Goal: Task Accomplishment & Management: Complete application form

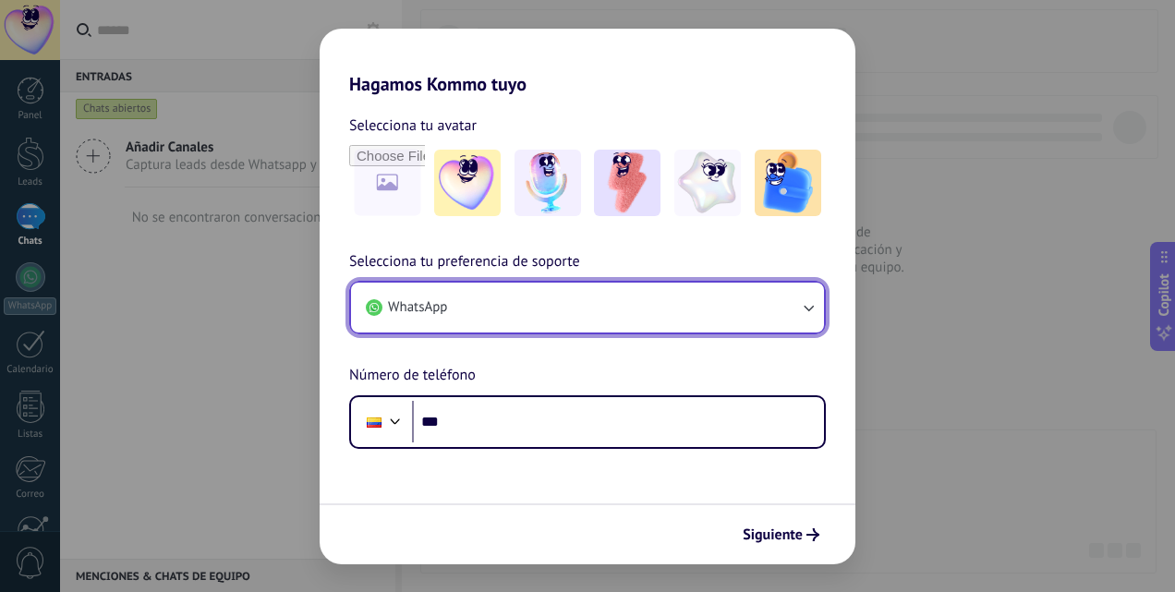
click at [582, 303] on button "WhatsApp" at bounding box center [587, 308] width 473 height 50
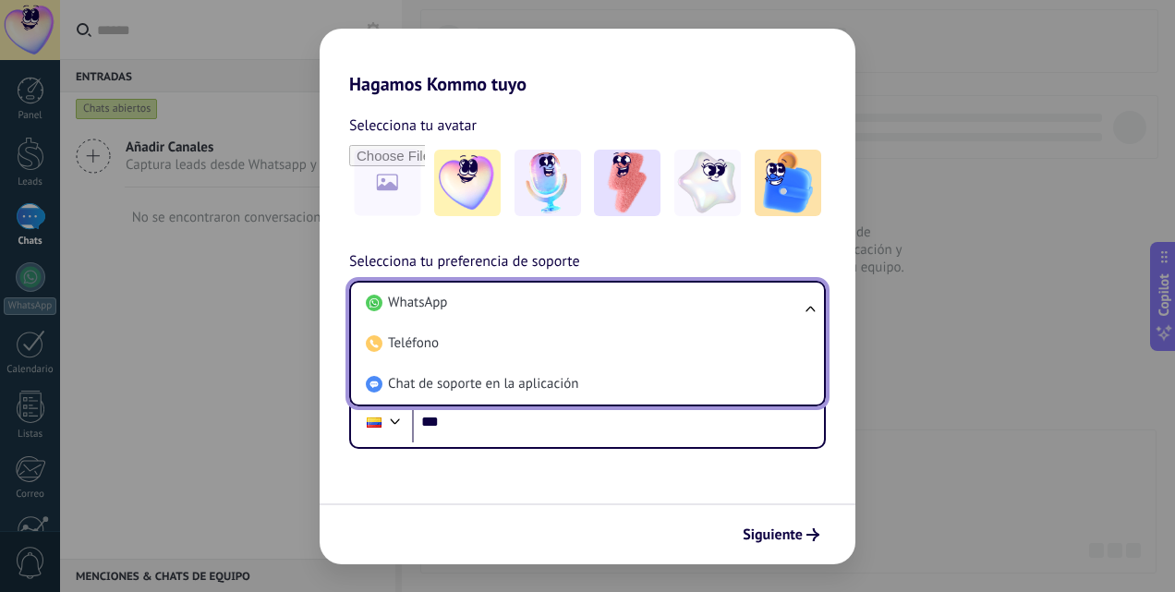
click at [582, 303] on li "WhatsApp" at bounding box center [583, 303] width 451 height 41
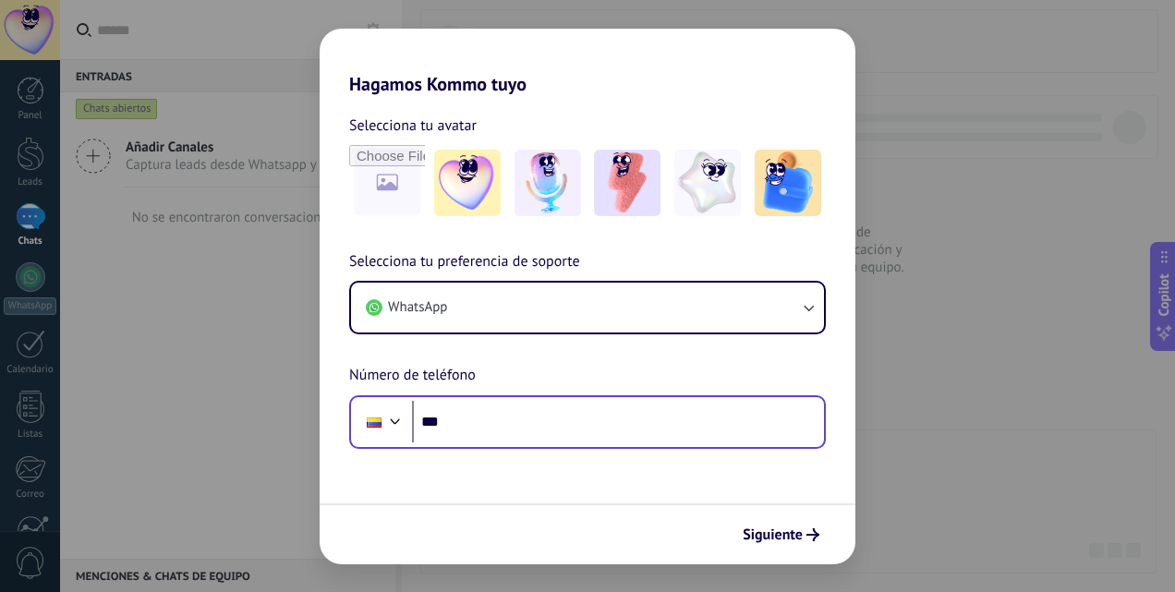
click at [522, 443] on div "Phone ***" at bounding box center [587, 422] width 476 height 54
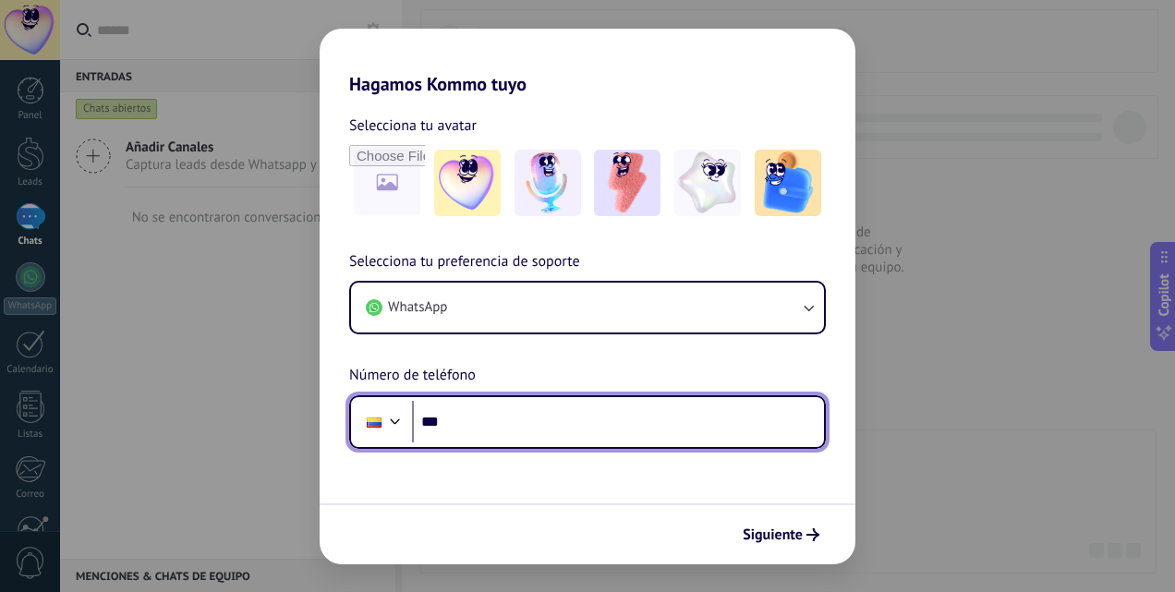
click at [517, 431] on input "***" at bounding box center [618, 422] width 412 height 42
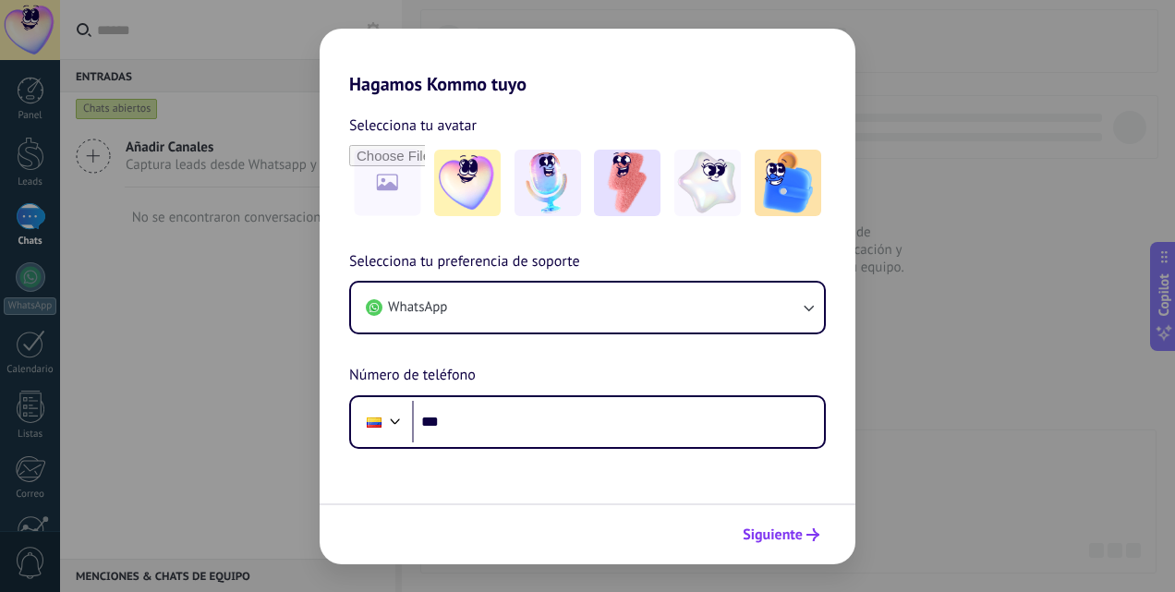
click at [765, 541] on span "Siguiente" at bounding box center [772, 534] width 60 height 13
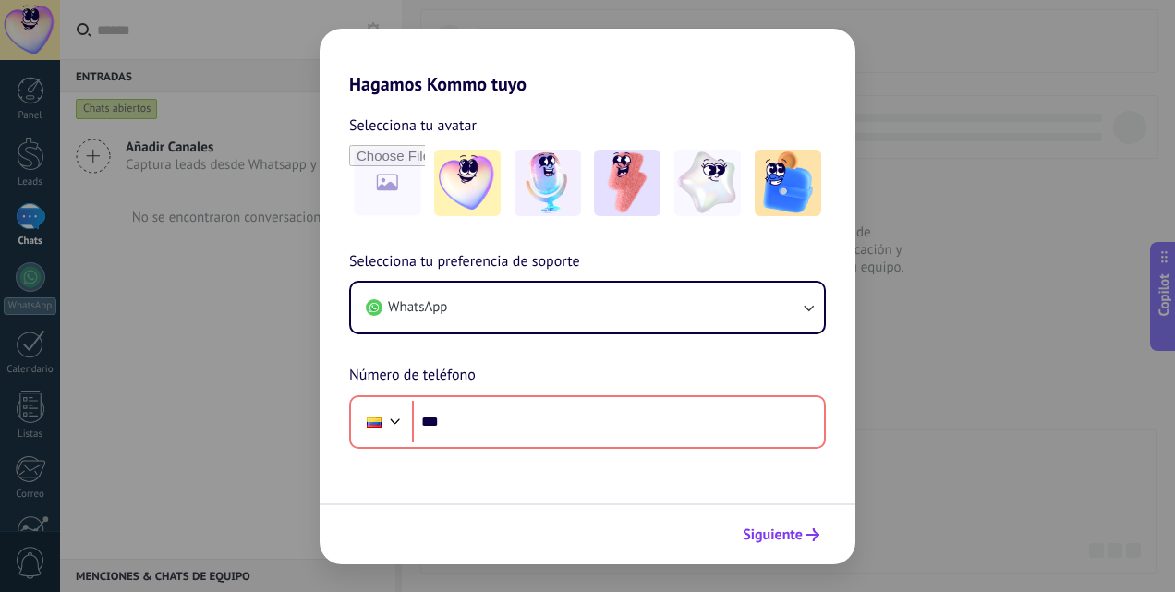
click at [765, 541] on span "Siguiente" at bounding box center [772, 534] width 60 height 13
click at [271, 59] on div "Hagamos Kommo tuyo Selecciona tu avatar Selecciona tu preferencia de soporte Wh…" at bounding box center [587, 296] width 1175 height 592
drag, startPoint x: 84, startPoint y: 194, endPoint x: 338, endPoint y: 106, distance: 268.7
click at [262, 188] on div "Hagamos Kommo tuyo Selecciona tu avatar Selecciona tu preferencia de soporte Wh…" at bounding box center [587, 296] width 1175 height 592
drag, startPoint x: 396, startPoint y: 66, endPoint x: 466, endPoint y: 102, distance: 78.9
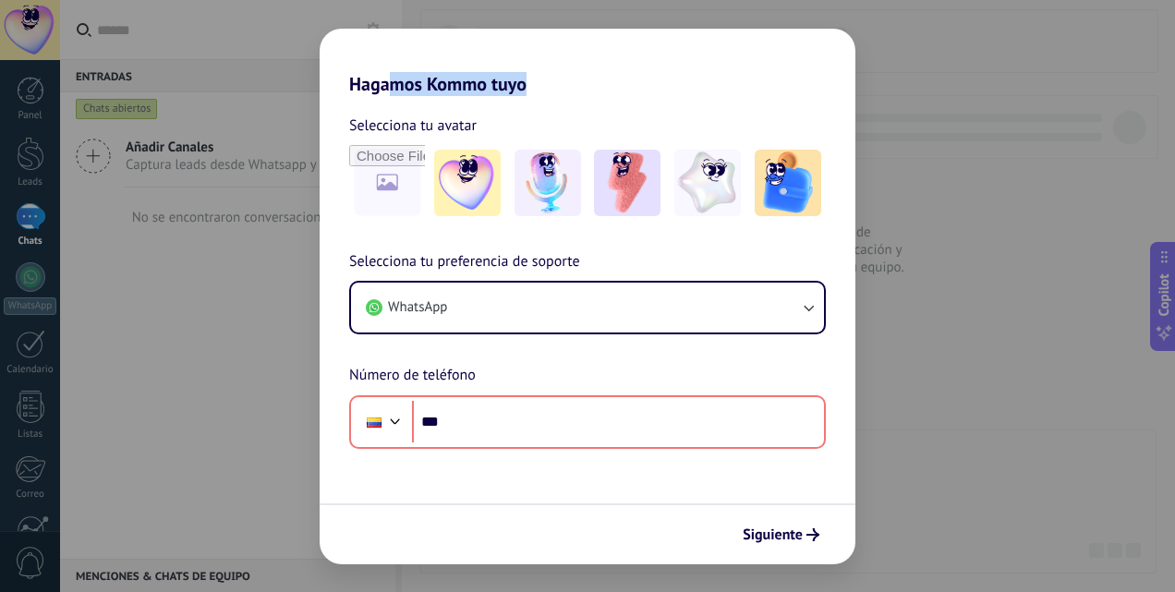
click at [466, 102] on div "Hagamos Kommo tuyo Selecciona tu avatar Selecciona tu preferencia de soporte Wh…" at bounding box center [587, 297] width 536 height 536
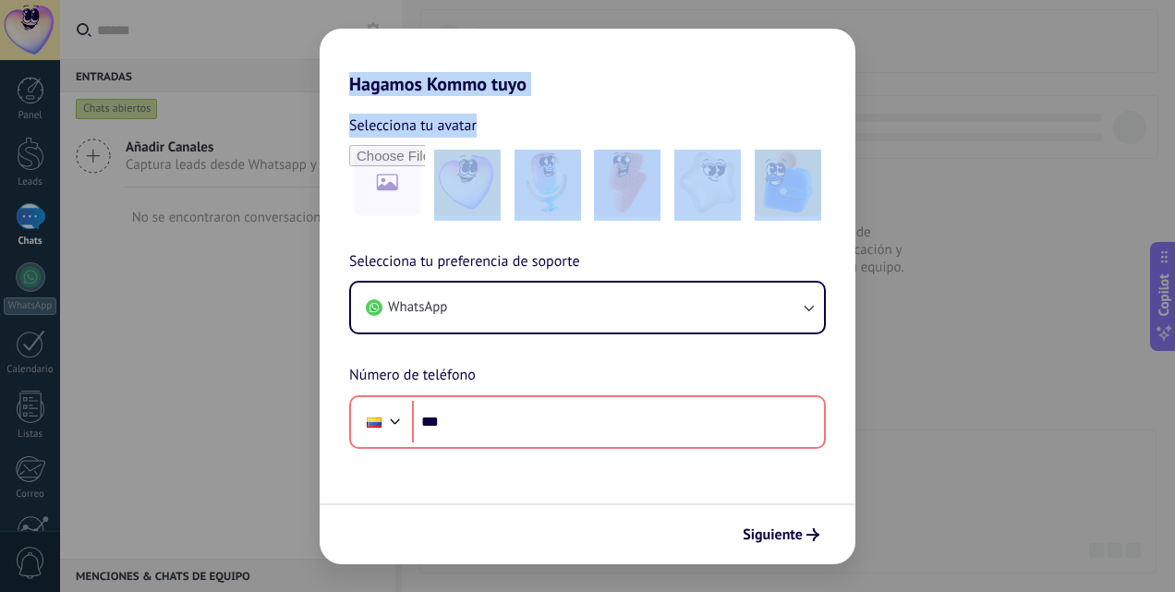
drag, startPoint x: 309, startPoint y: 227, endPoint x: 336, endPoint y: 231, distance: 27.0
click at [336, 231] on div "Hagamos Kommo tuyo Selecciona tu avatar Selecciona tu preferencia de soporte Wh…" at bounding box center [587, 296] width 1175 height 592
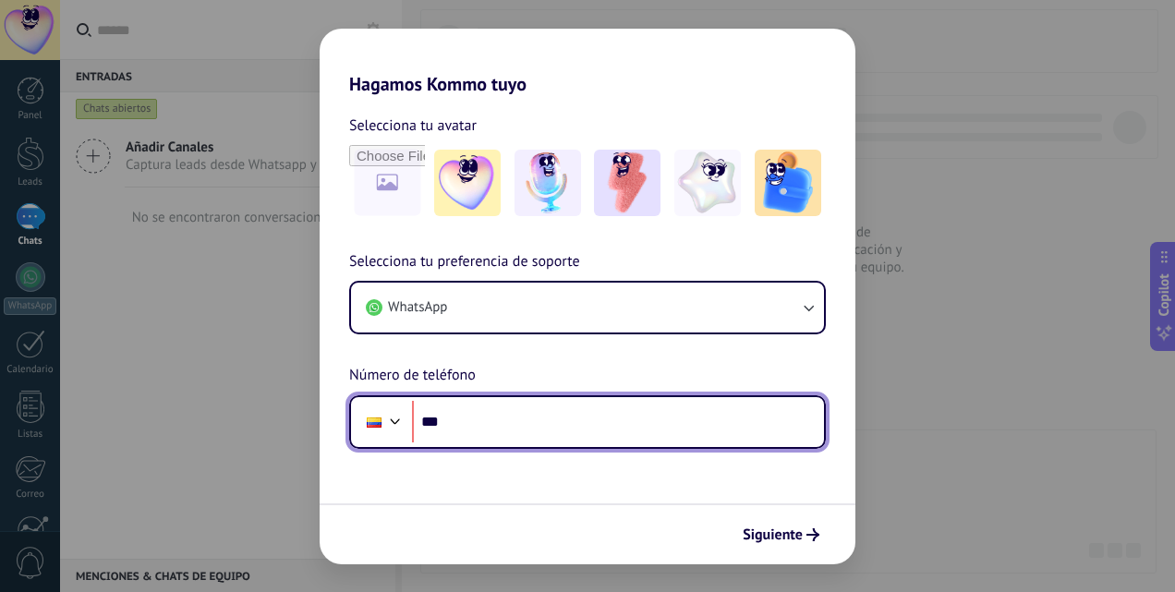
click at [456, 431] on input "***" at bounding box center [618, 422] width 412 height 42
type input "**********"
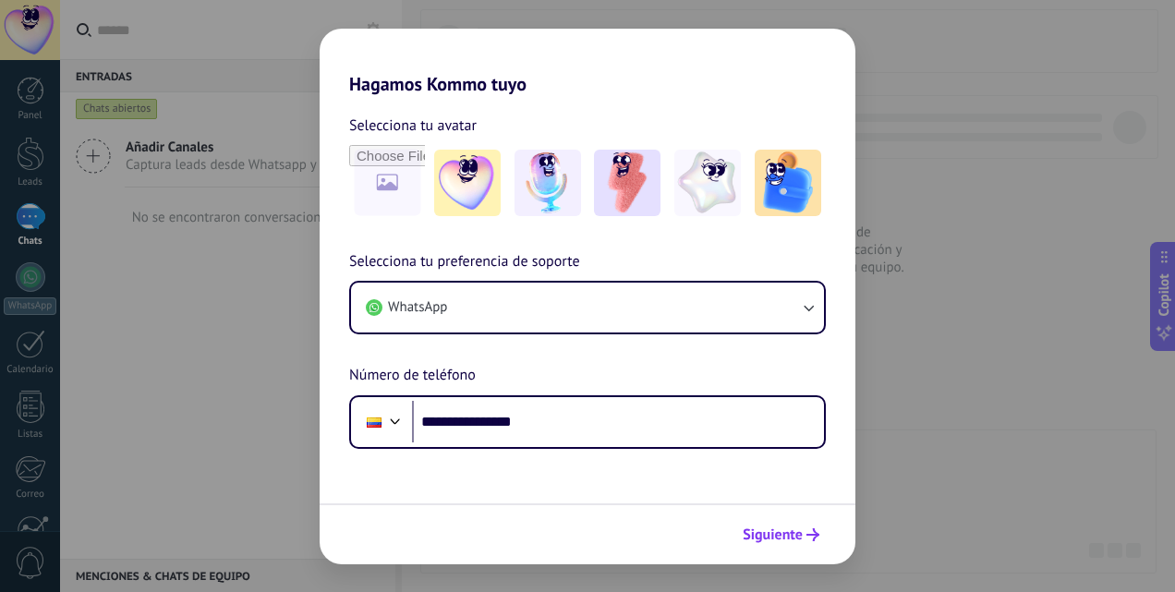
click at [794, 536] on span "Siguiente" at bounding box center [772, 534] width 60 height 13
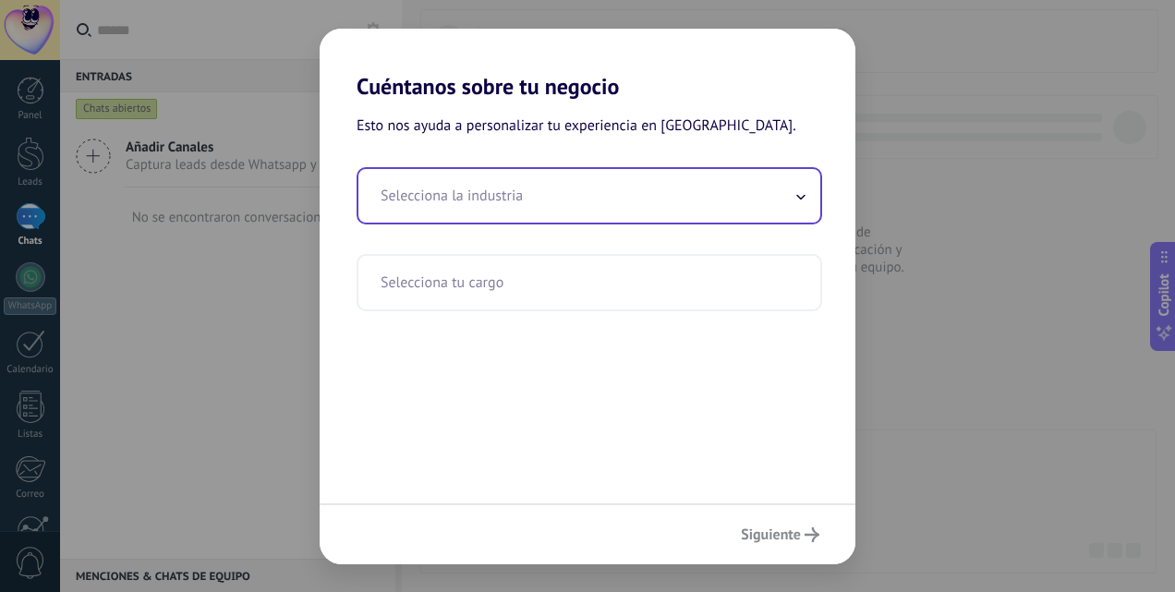
click at [475, 205] on input "text" at bounding box center [589, 196] width 462 height 54
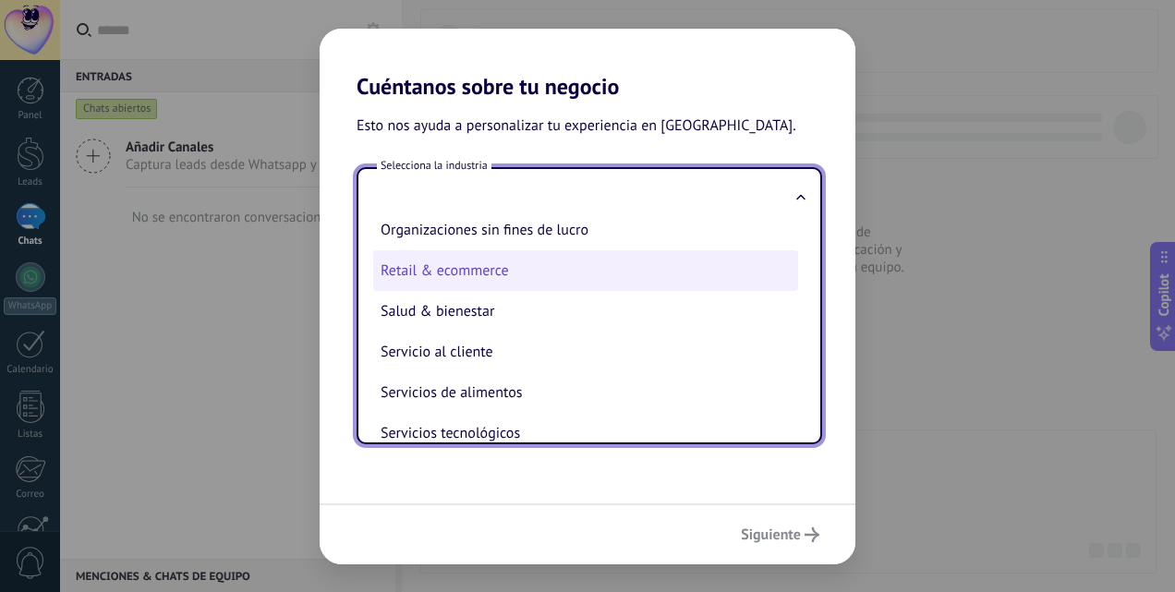
scroll to position [369, 0]
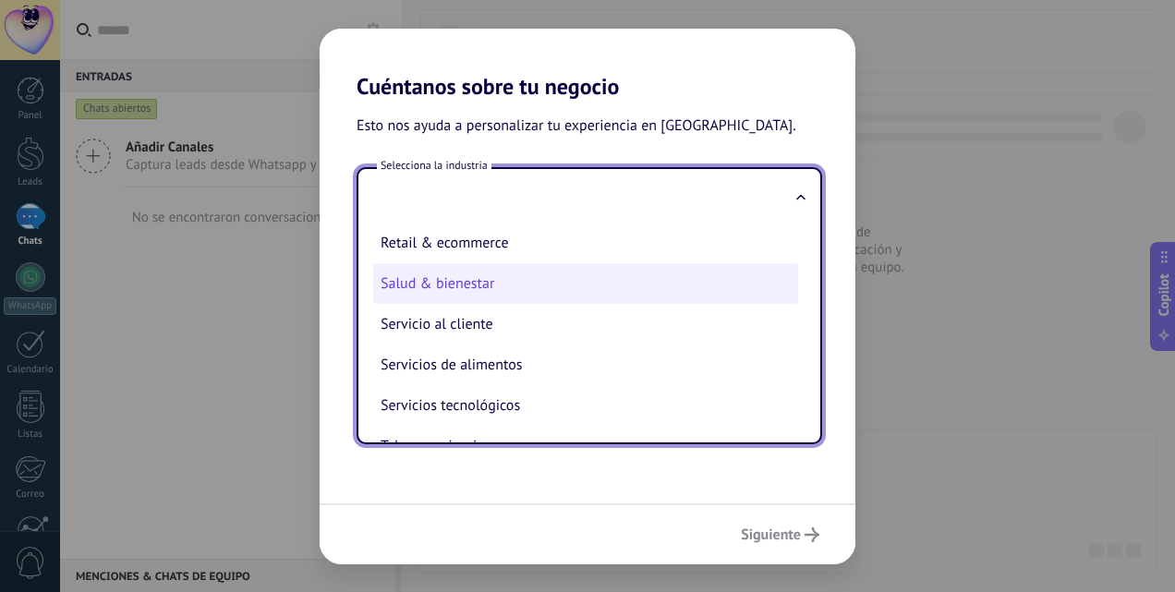
click at [570, 285] on li "Salud & bienestar" at bounding box center [585, 283] width 425 height 41
type input "**********"
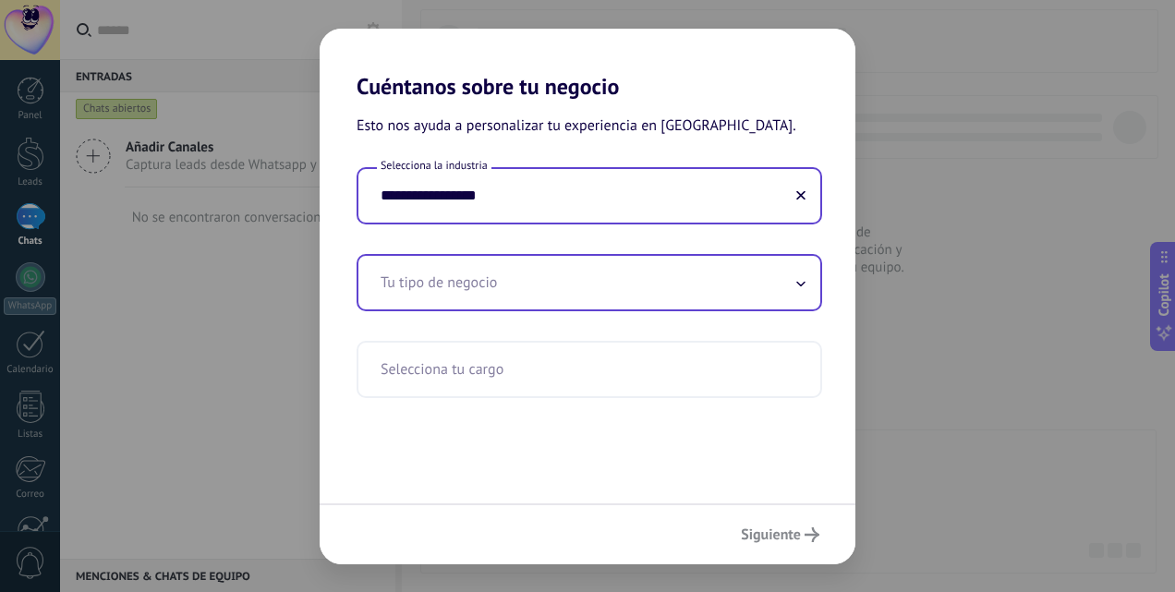
click at [589, 299] on input "text" at bounding box center [589, 283] width 462 height 54
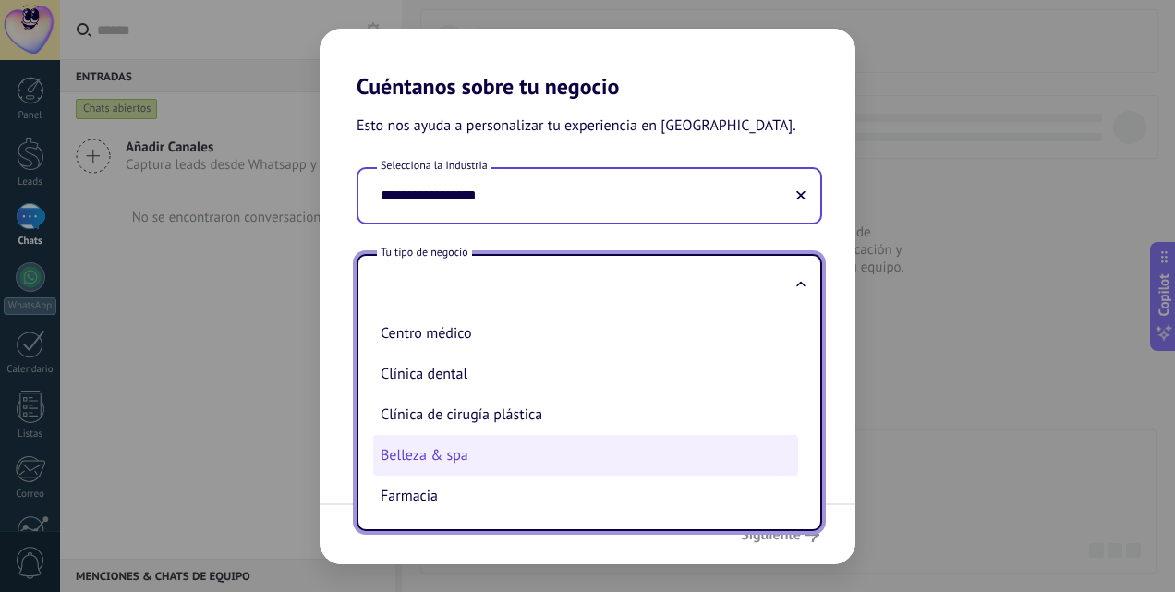
scroll to position [87, 0]
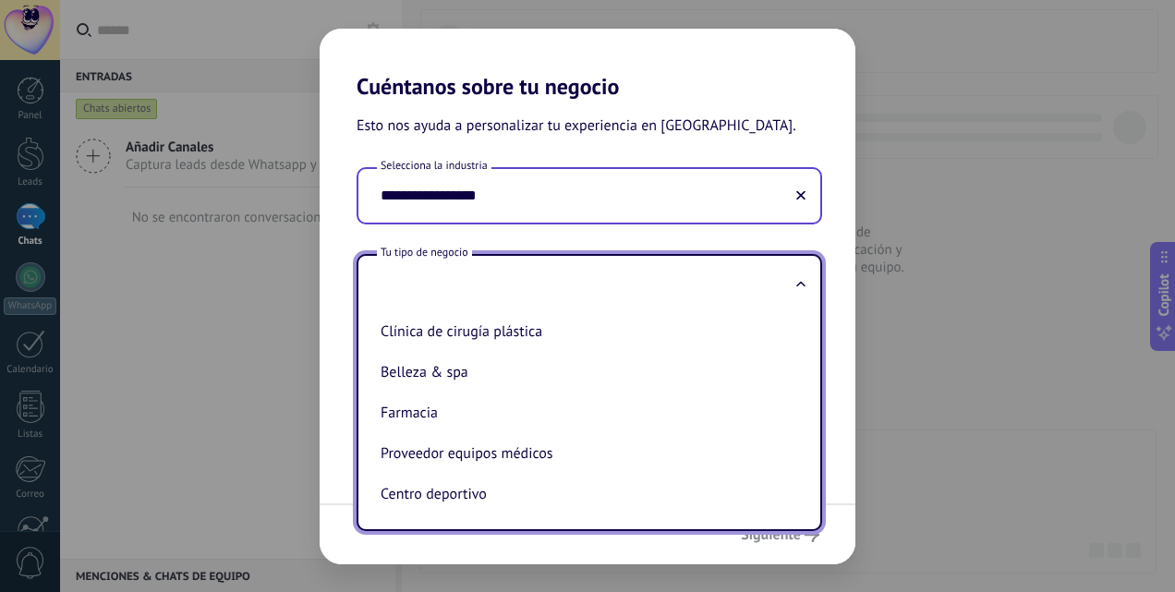
click at [556, 196] on input "**********" at bounding box center [589, 196] width 462 height 54
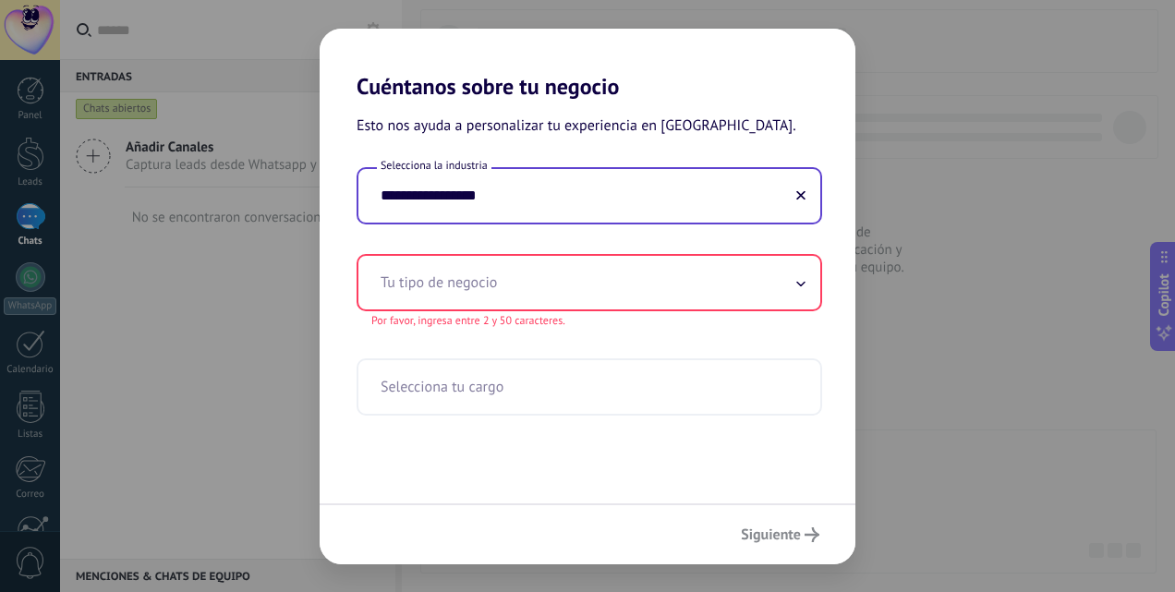
click at [547, 211] on input "**********" at bounding box center [589, 196] width 462 height 54
click at [558, 194] on input "**********" at bounding box center [589, 196] width 462 height 54
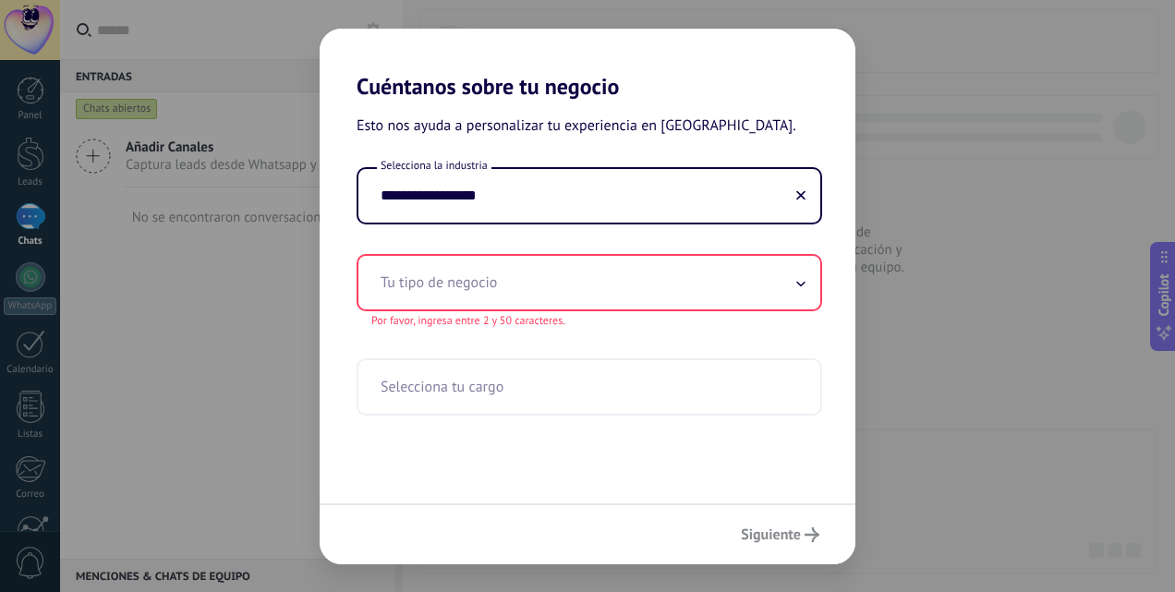
drag, startPoint x: 558, startPoint y: 194, endPoint x: 225, endPoint y: 221, distance: 333.5
click at [225, 221] on div "**********" at bounding box center [587, 296] width 1175 height 592
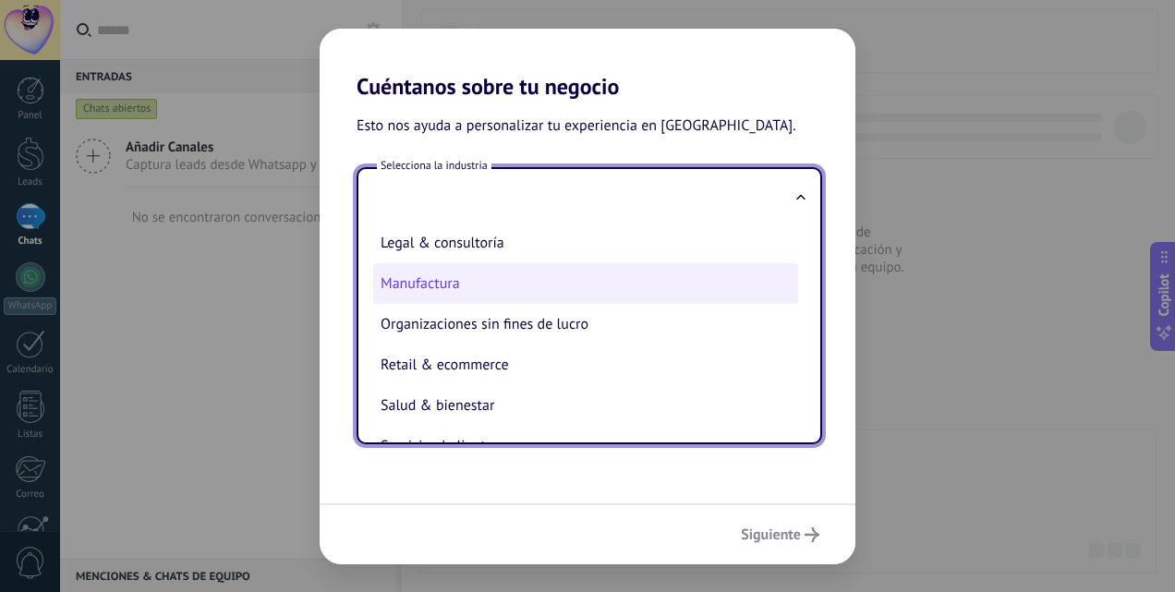
scroll to position [277, 0]
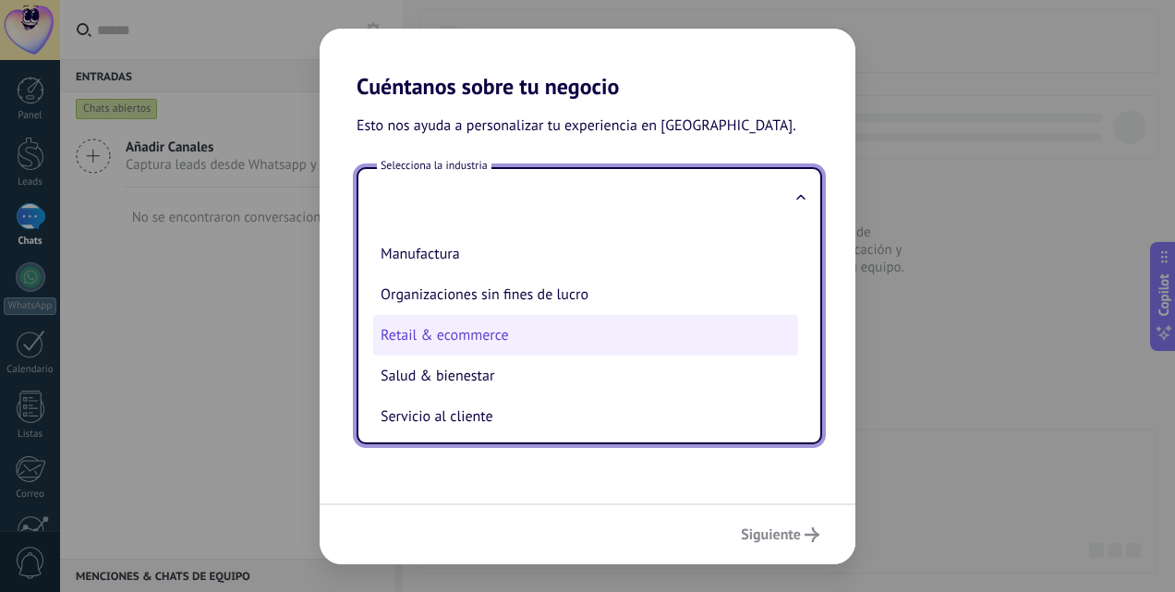
click at [524, 335] on li "Retail & ecommerce" at bounding box center [585, 335] width 425 height 41
type input "**********"
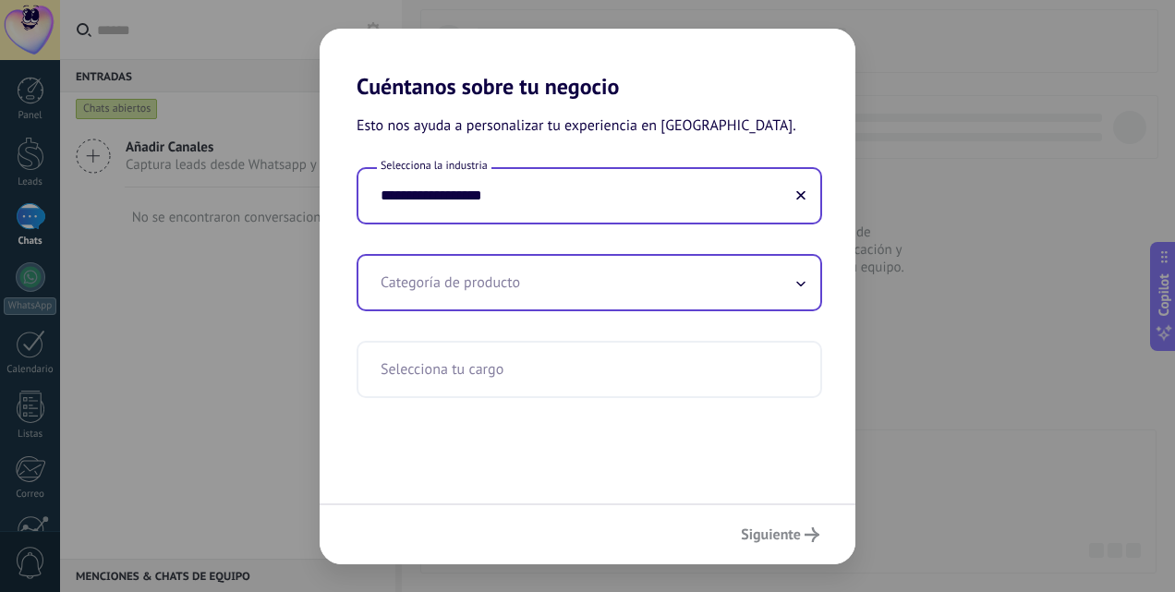
click at [528, 287] on input "text" at bounding box center [589, 283] width 462 height 54
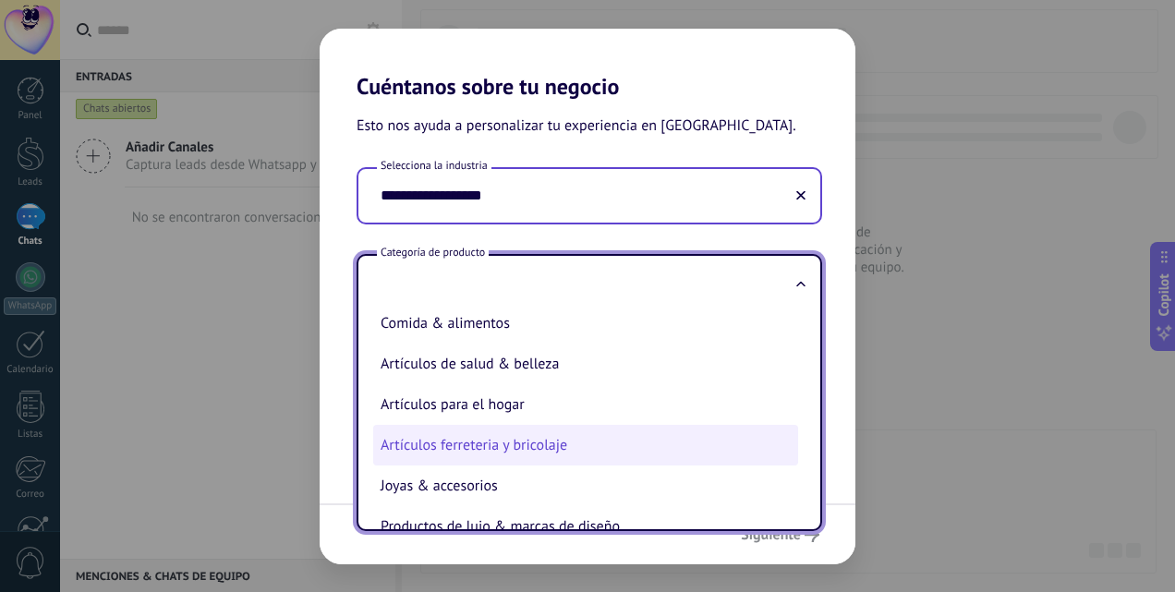
scroll to position [185, 0]
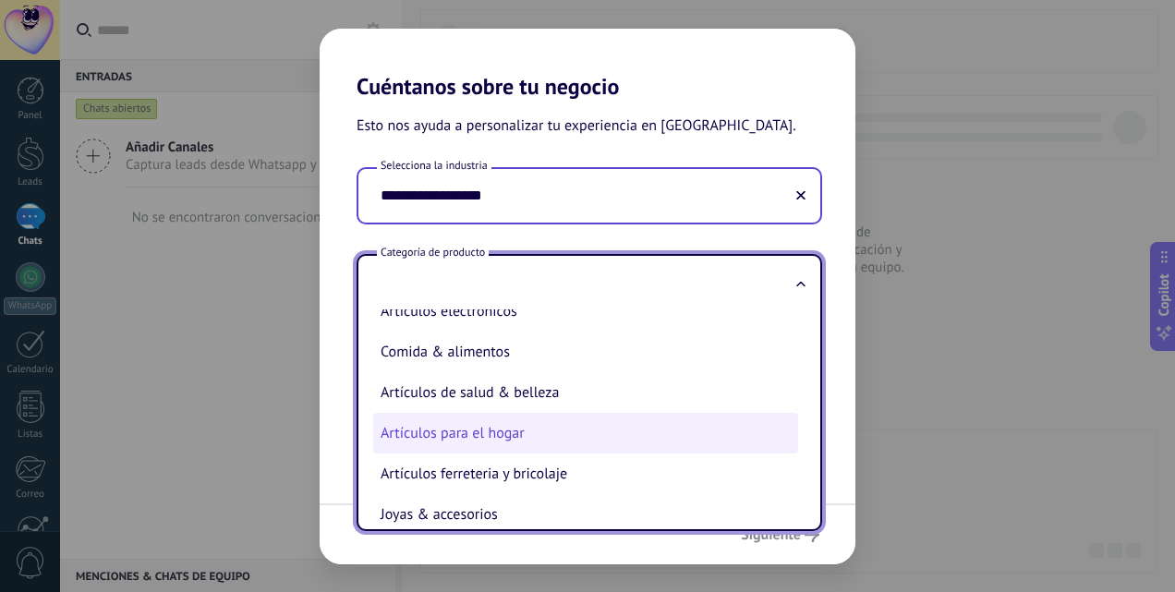
click at [441, 438] on li "Artículos para el hogar" at bounding box center [585, 433] width 425 height 41
type input "**********"
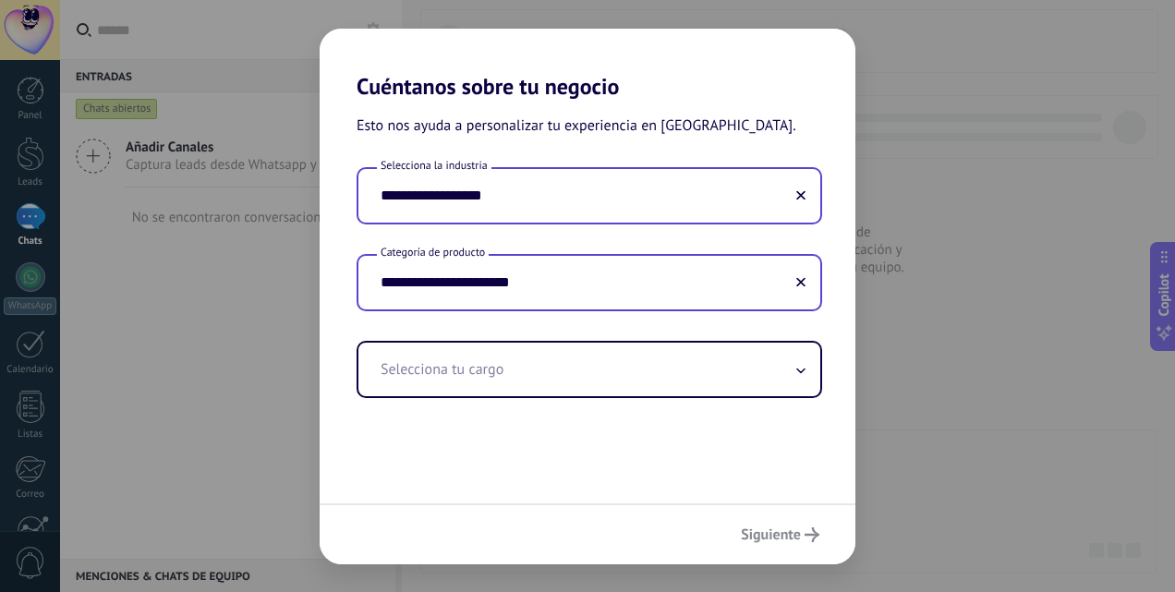
click at [555, 295] on input "**********" at bounding box center [589, 283] width 462 height 54
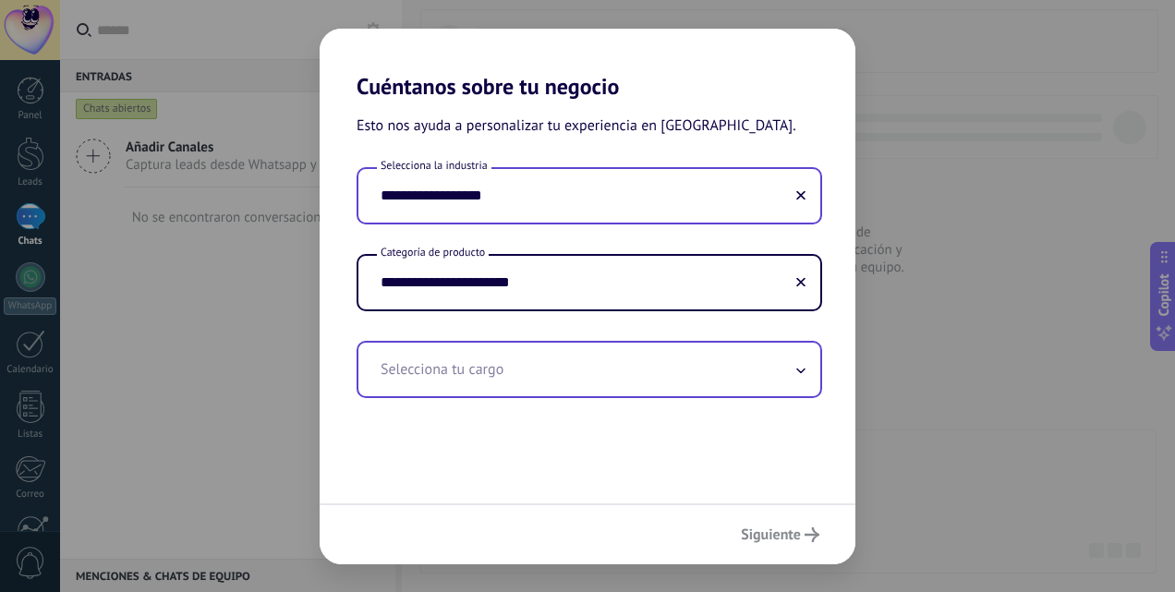
click at [563, 352] on input "text" at bounding box center [589, 370] width 462 height 54
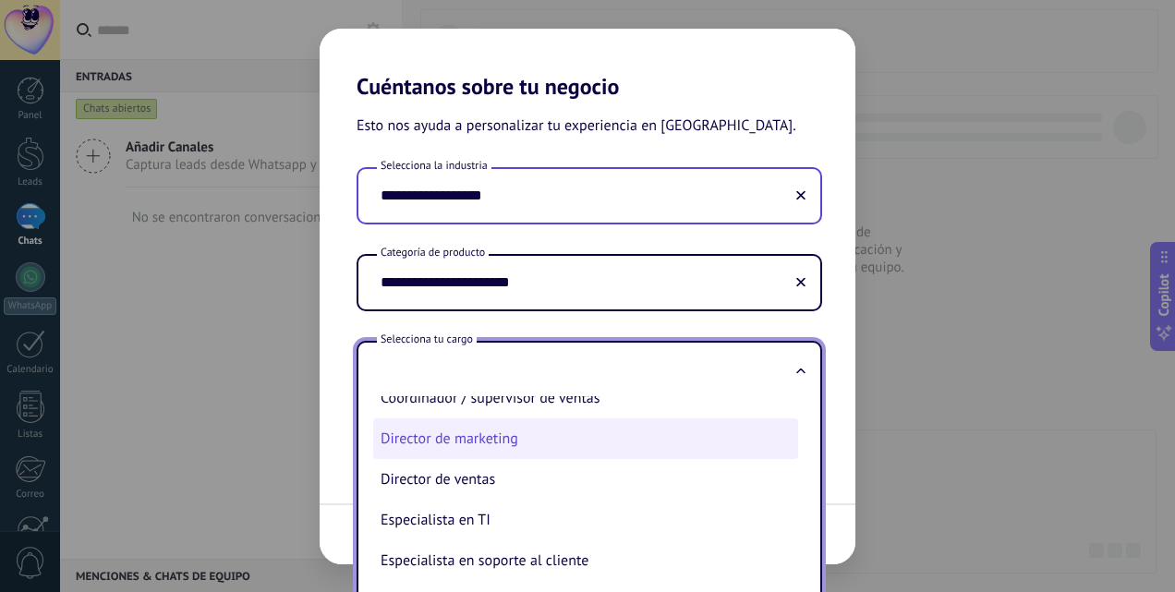
click at [577, 446] on li "Director de marketing" at bounding box center [585, 438] width 425 height 41
type input "**********"
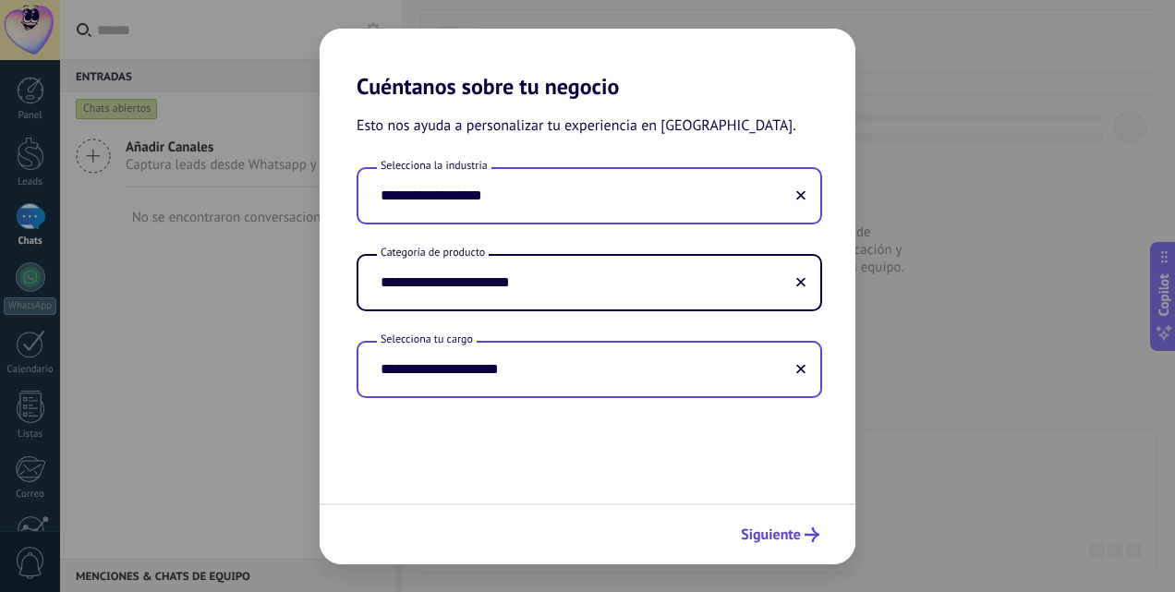
click at [779, 530] on span "Siguiente" at bounding box center [771, 534] width 60 height 13
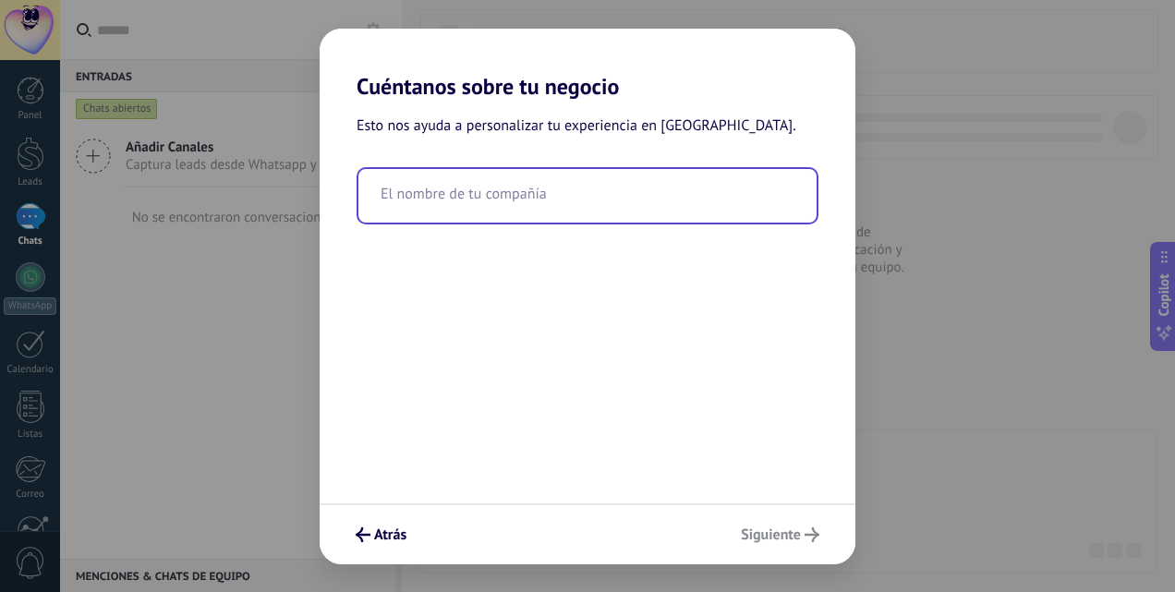
click at [585, 214] on input "text" at bounding box center [587, 196] width 458 height 54
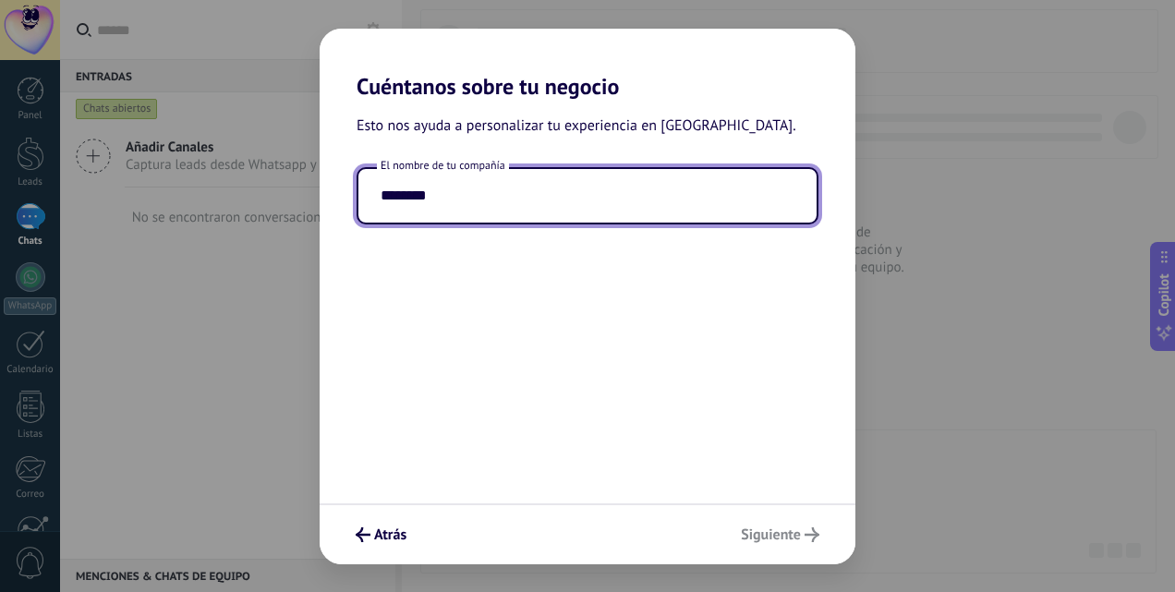
type input "********"
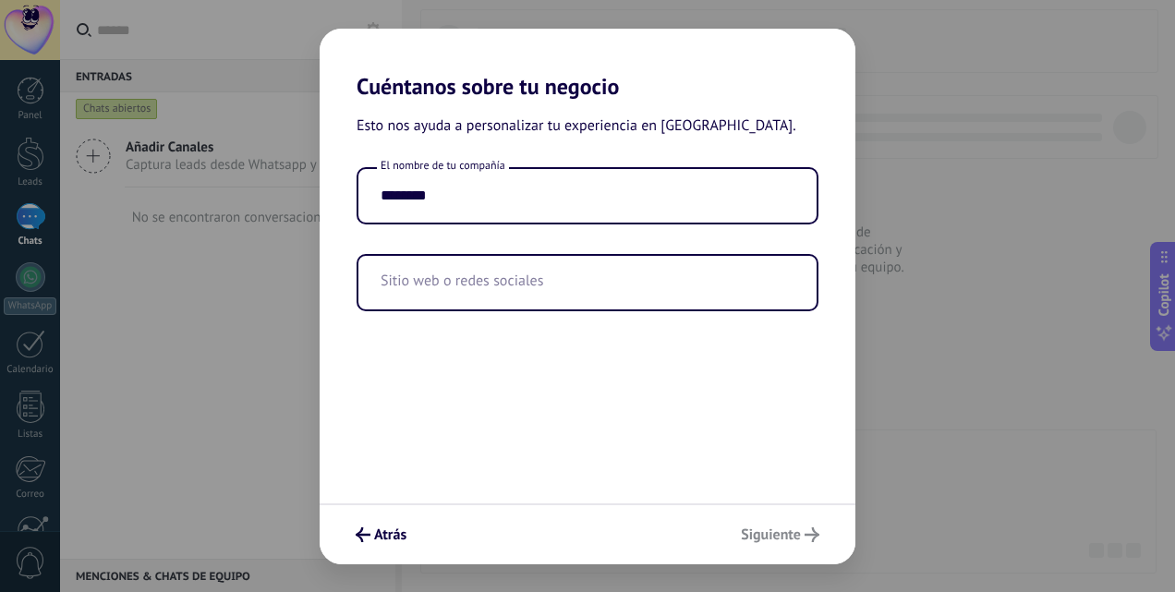
click at [759, 531] on div "Atrás Siguiente" at bounding box center [587, 533] width 536 height 61
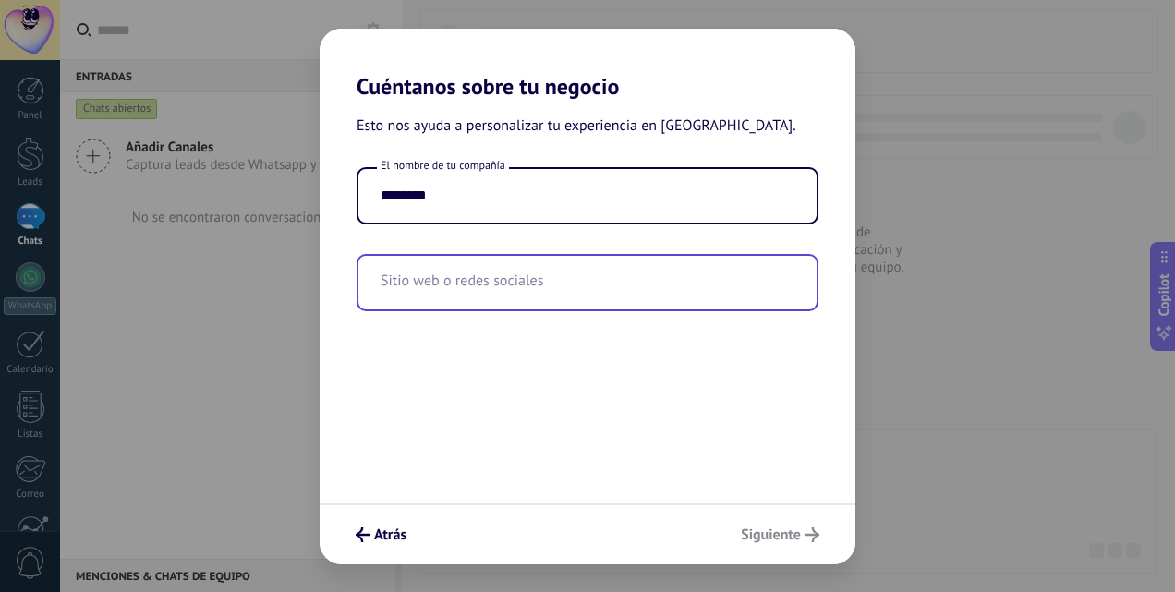
click at [491, 295] on input "text" at bounding box center [587, 283] width 458 height 54
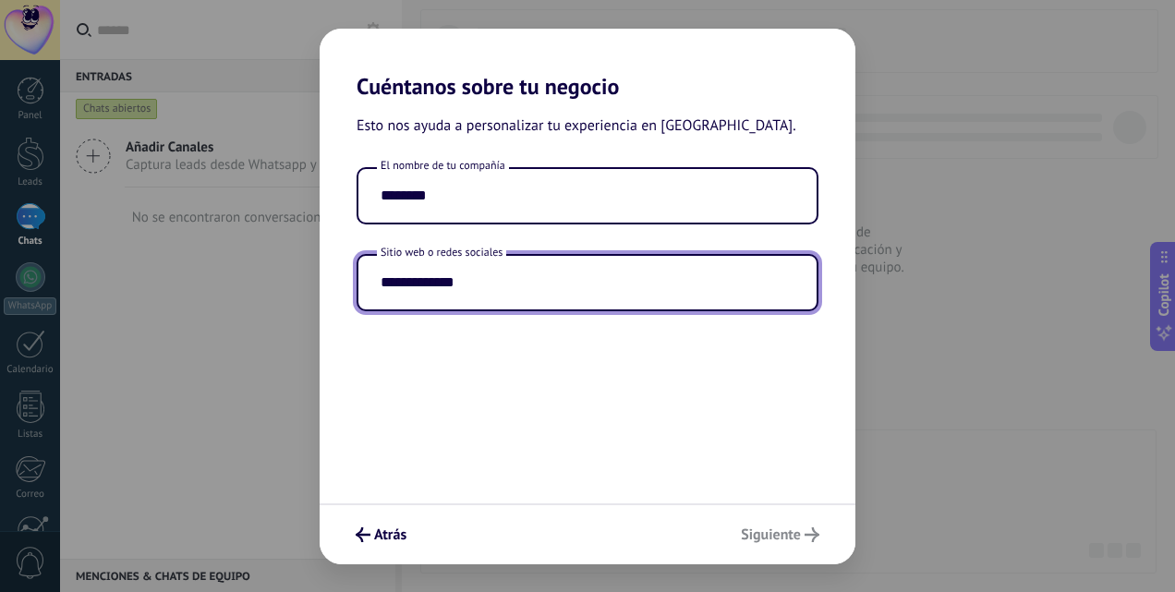
type input "**********"
click at [643, 462] on div "**********" at bounding box center [587, 302] width 536 height 404
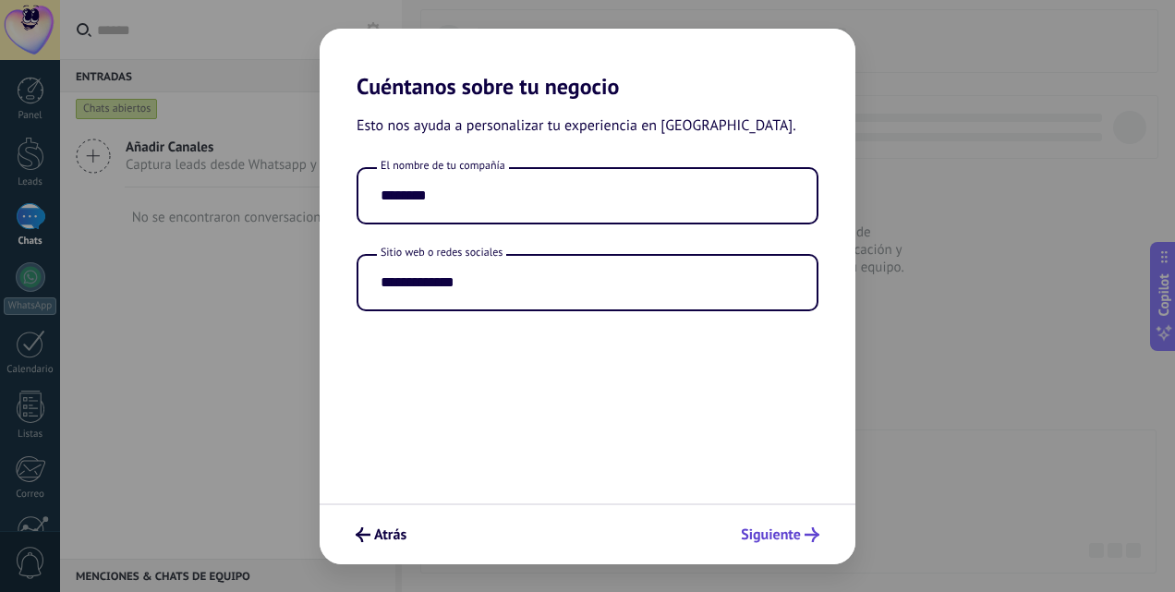
click at [752, 523] on button "Siguiente" at bounding box center [779, 534] width 95 height 31
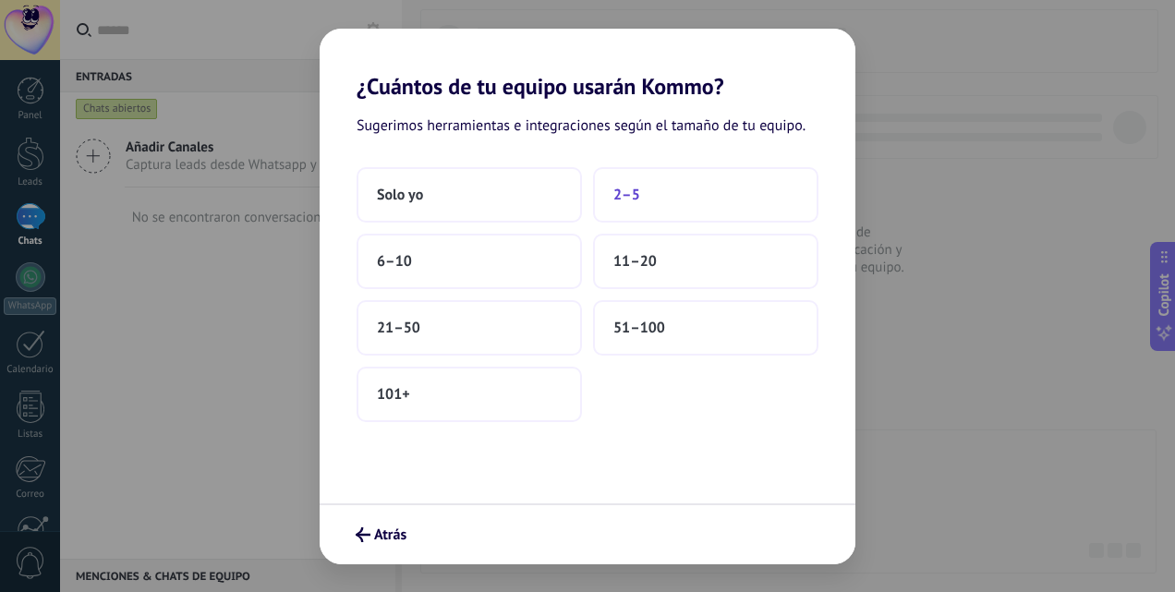
click at [633, 206] on button "2–5" at bounding box center [705, 194] width 225 height 55
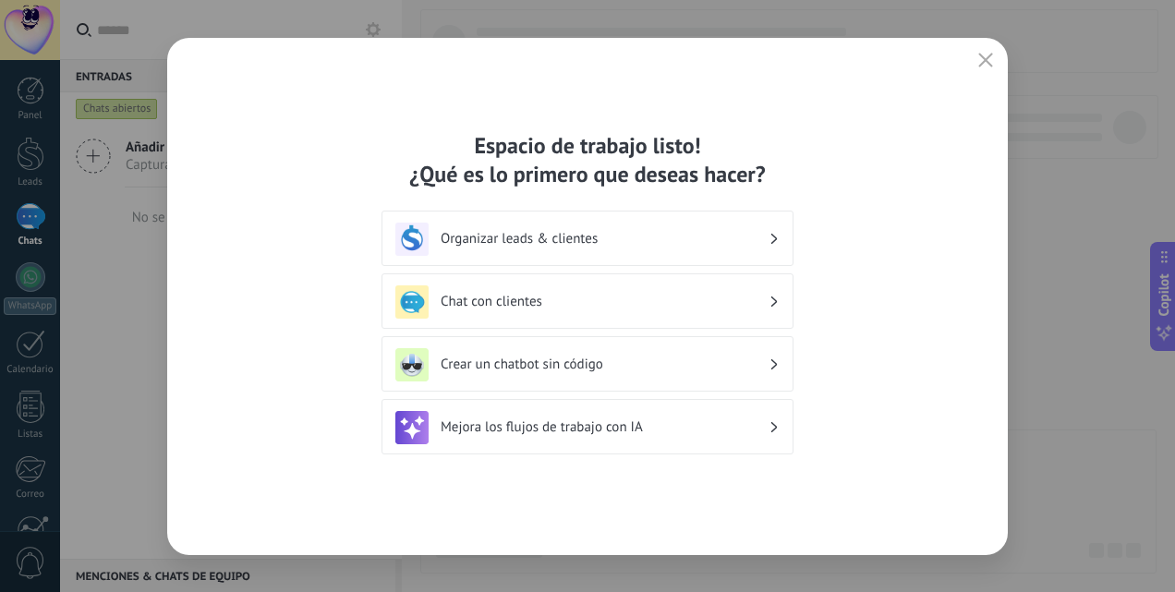
click at [599, 247] on div "Organizar leads & clientes" at bounding box center [587, 239] width 384 height 33
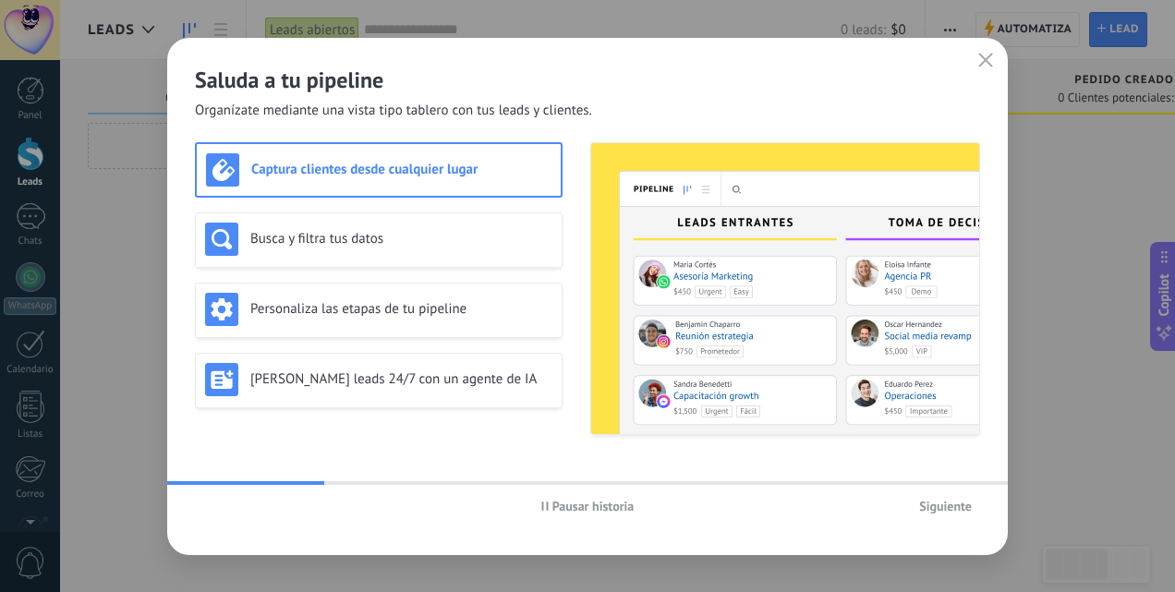
click at [936, 509] on span "Siguiente" at bounding box center [945, 506] width 53 height 13
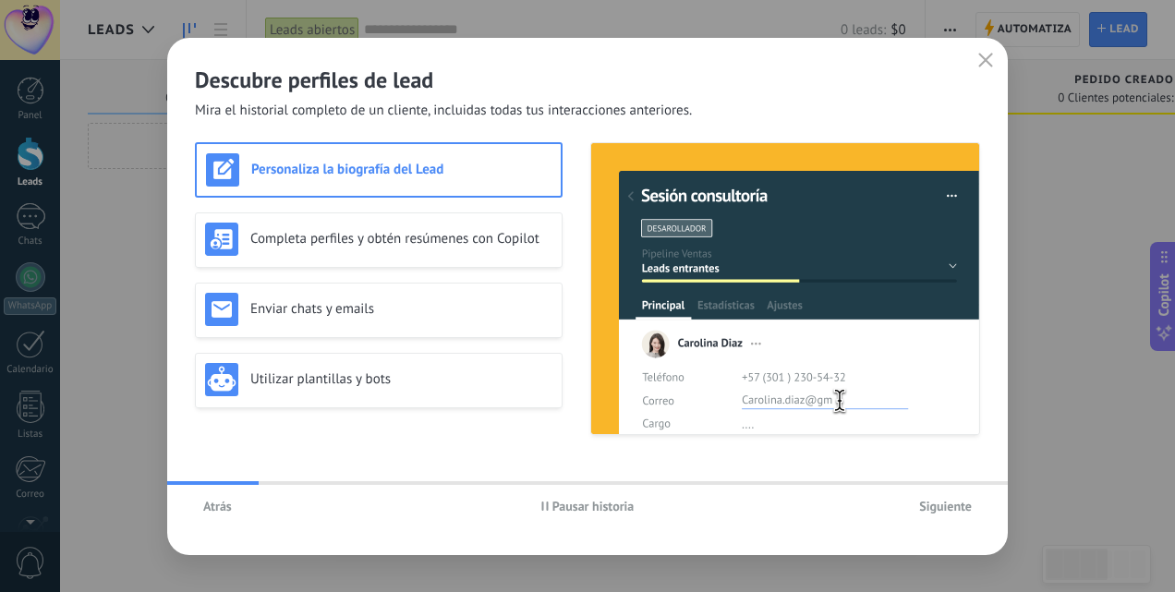
click at [936, 509] on span "Siguiente" at bounding box center [945, 506] width 53 height 13
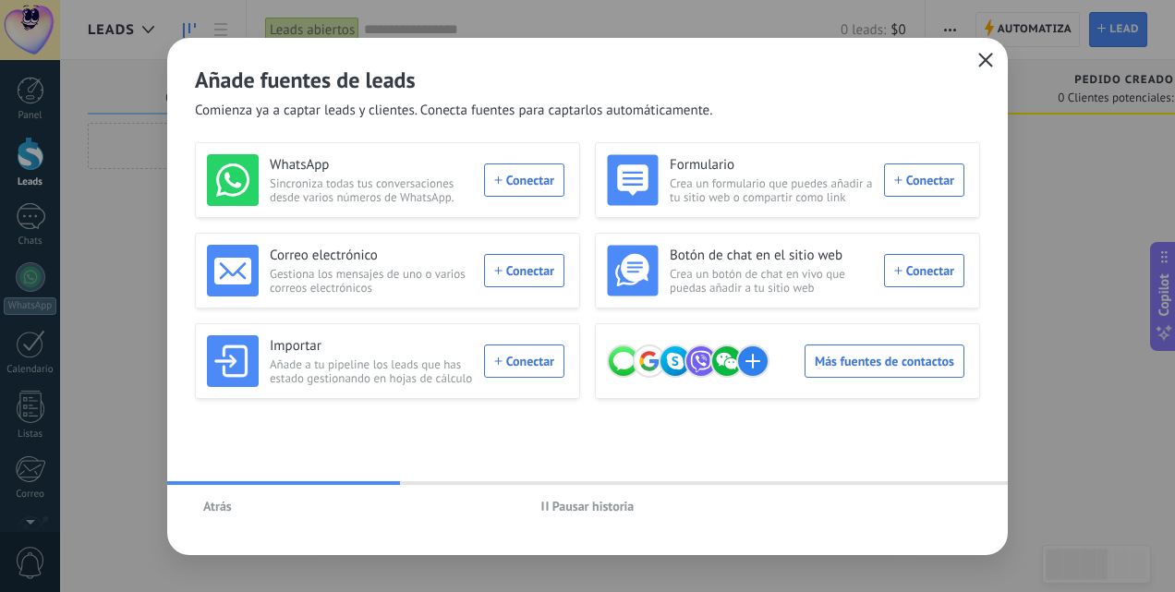
click at [979, 67] on span "button" at bounding box center [985, 61] width 15 height 17
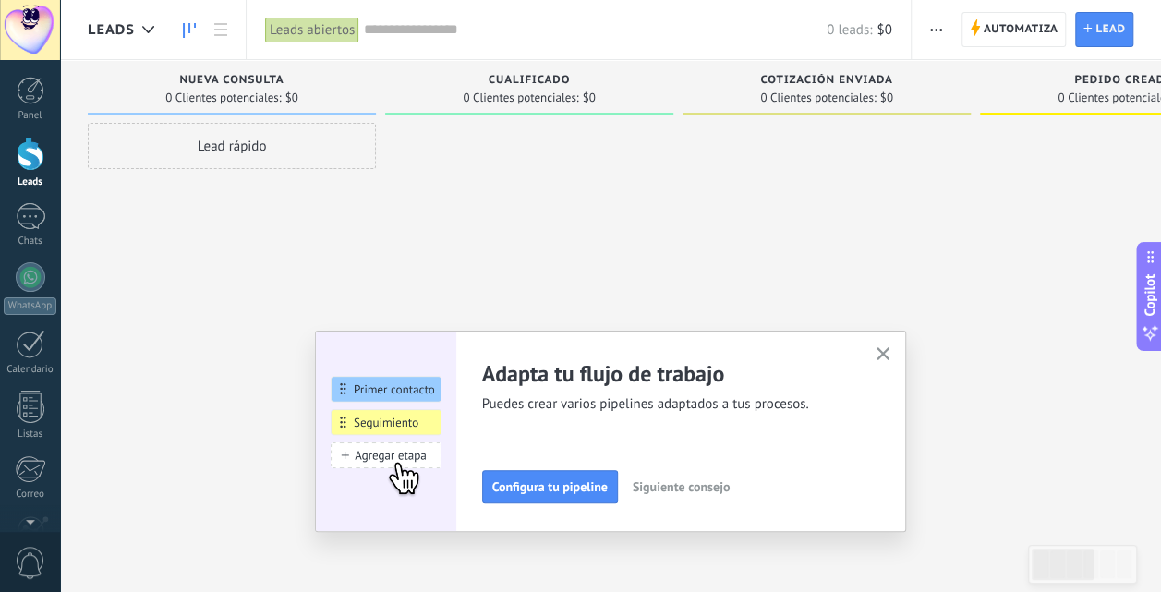
scroll to position [175, 0]
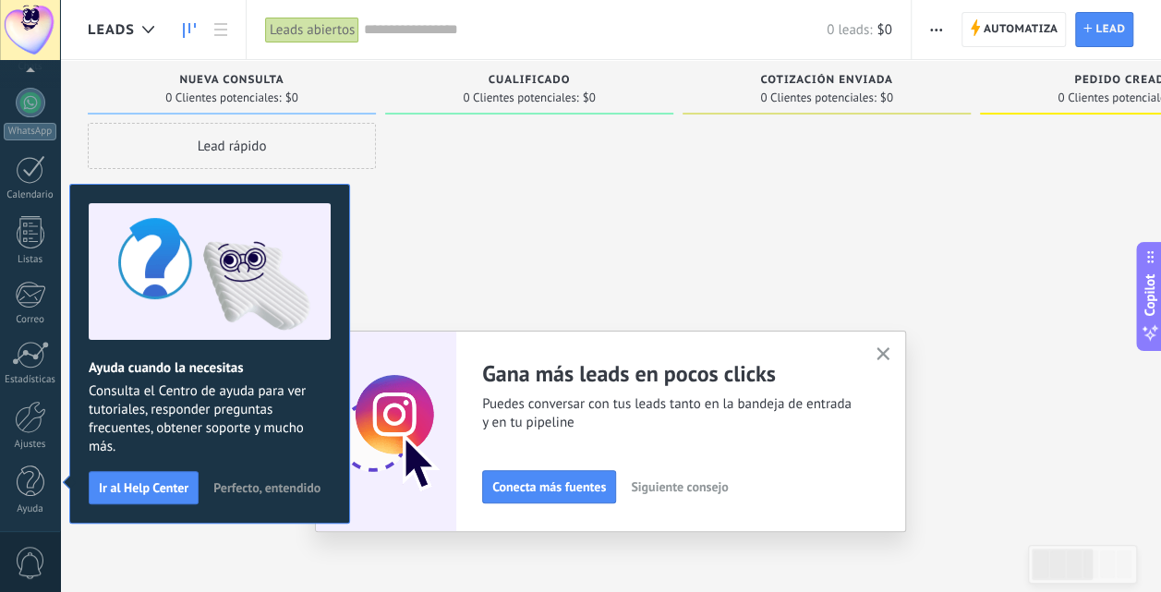
click at [890, 356] on icon "button" at bounding box center [883, 354] width 14 height 14
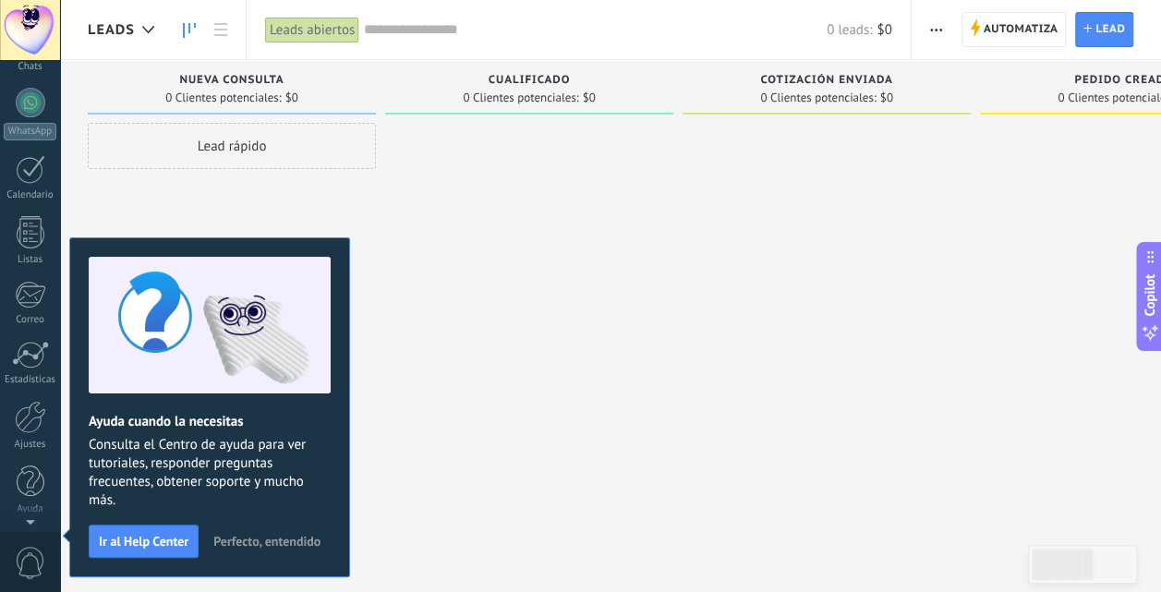
scroll to position [0, 0]
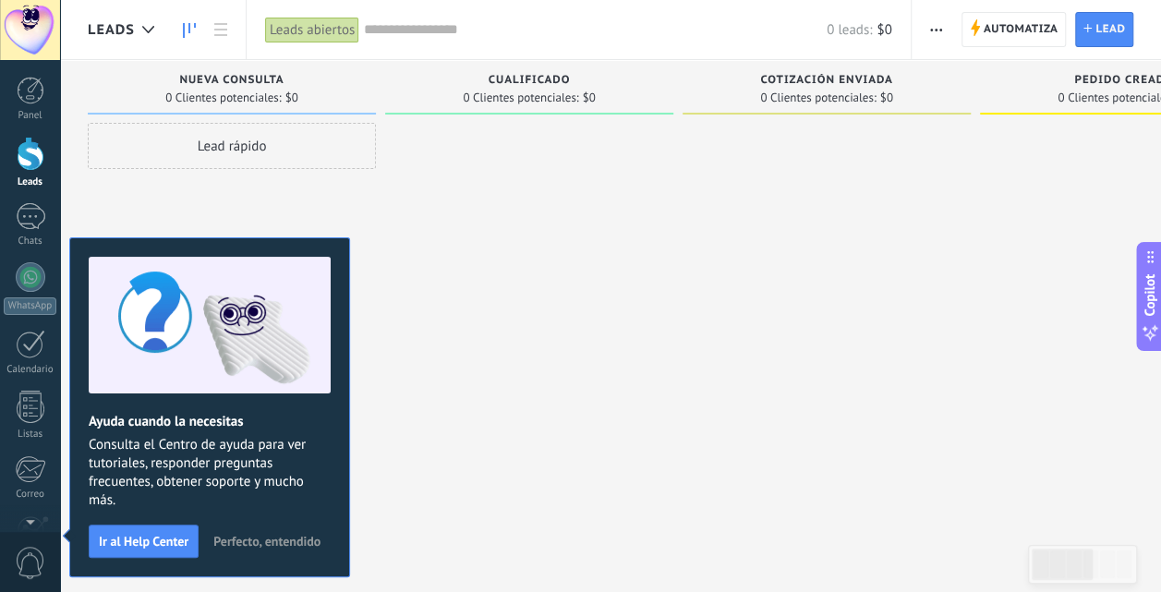
click at [421, 234] on div at bounding box center [529, 298] width 288 height 351
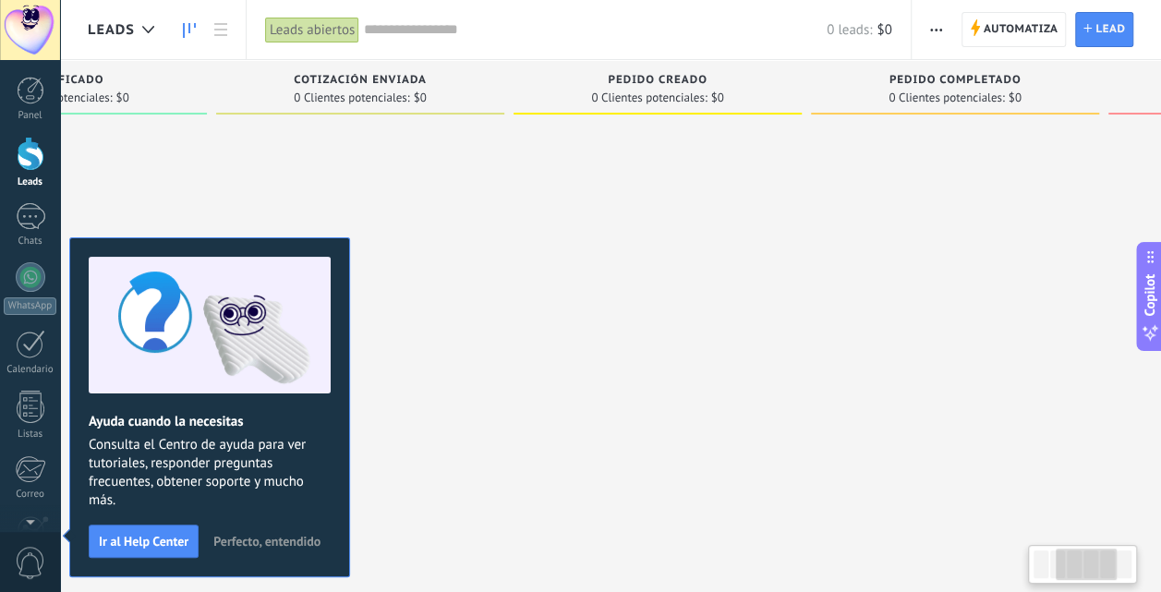
drag, startPoint x: 829, startPoint y: 221, endPoint x: 282, endPoint y: 308, distance: 554.5
click at [282, 308] on body ".abecls-1,.abecls-2{fill-rule:evenodd}.abecls-2{fill:#fff} .abhcls-1{fill:none}…" at bounding box center [580, 296] width 1161 height 592
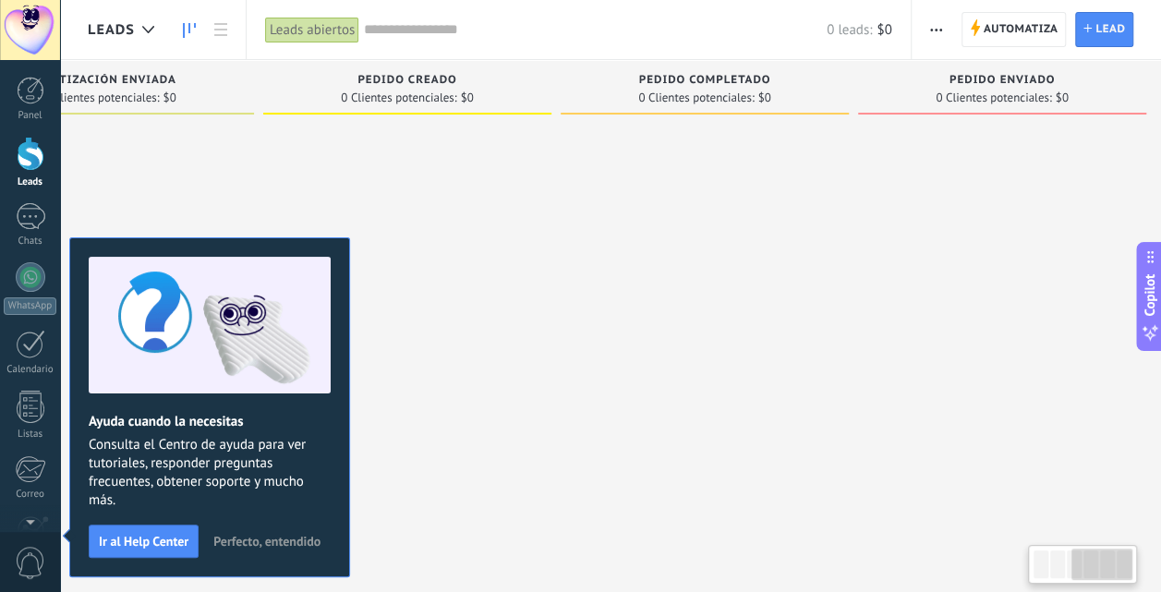
drag, startPoint x: 599, startPoint y: 305, endPoint x: 299, endPoint y: 348, distance: 303.2
click at [299, 348] on body ".abecls-1,.abecls-2{fill-rule:evenodd}.abecls-2{fill:#fff} .abhcls-1{fill:none}…" at bounding box center [580, 296] width 1161 height 592
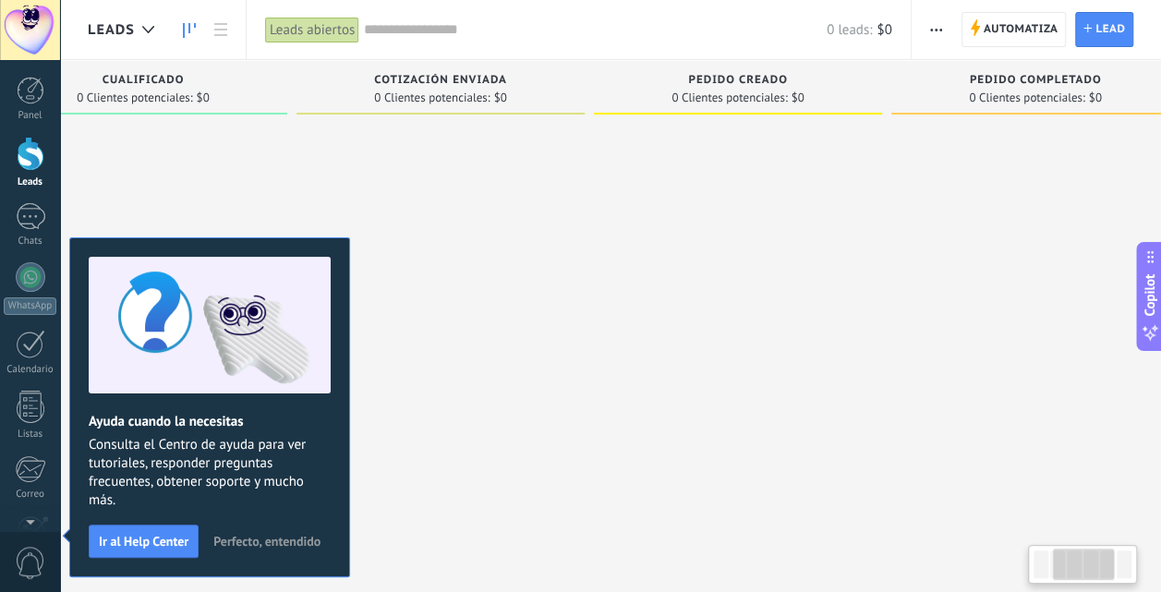
drag, startPoint x: 602, startPoint y: 273, endPoint x: 850, endPoint y: 282, distance: 247.6
click at [850, 282] on div "Leads Entrantes Solicitudes: 0 0 0 0 0 0 0 0 0 Nueva consulta 0 Clientes potenc…" at bounding box center [603, 267] width 1802 height 414
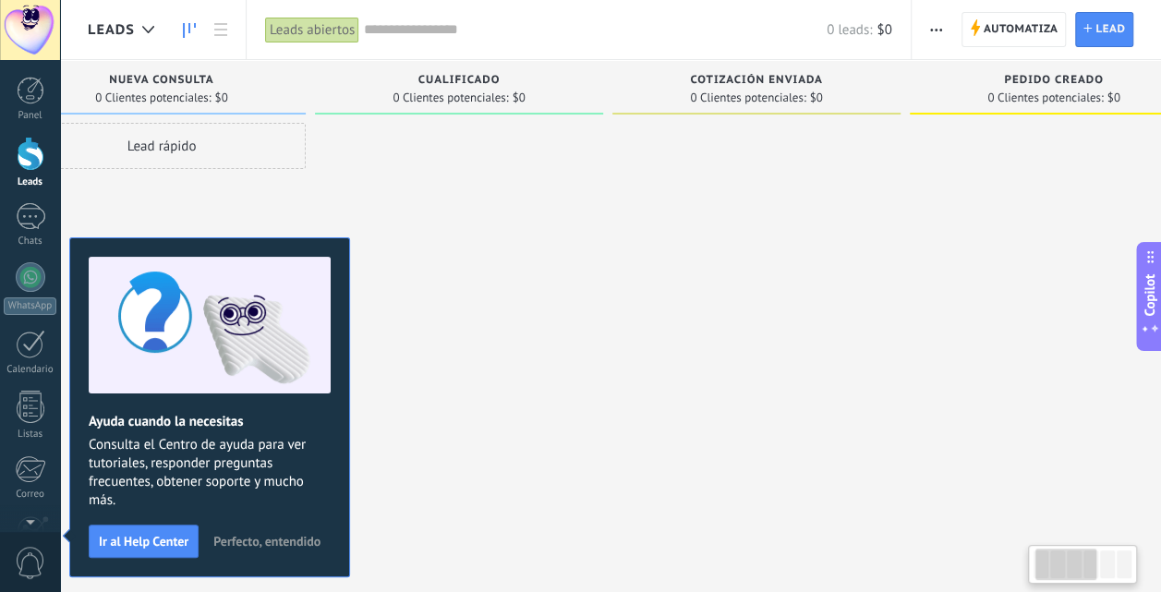
scroll to position [0, 41]
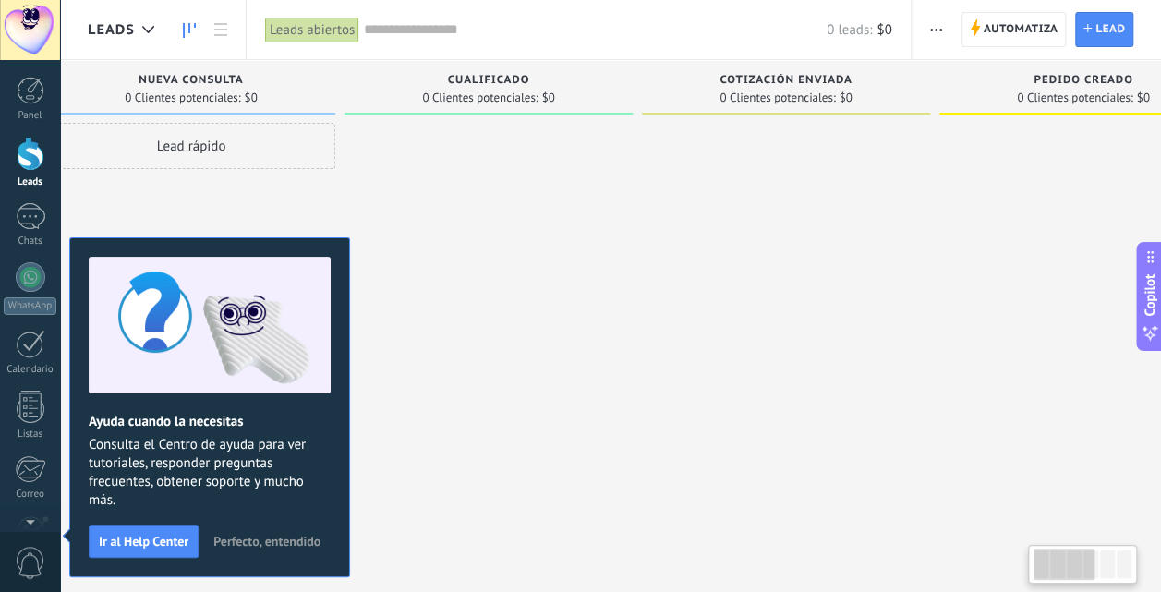
drag, startPoint x: 500, startPoint y: 284, endPoint x: 850, endPoint y: 305, distance: 350.5
click at [850, 305] on div at bounding box center [786, 298] width 288 height 351
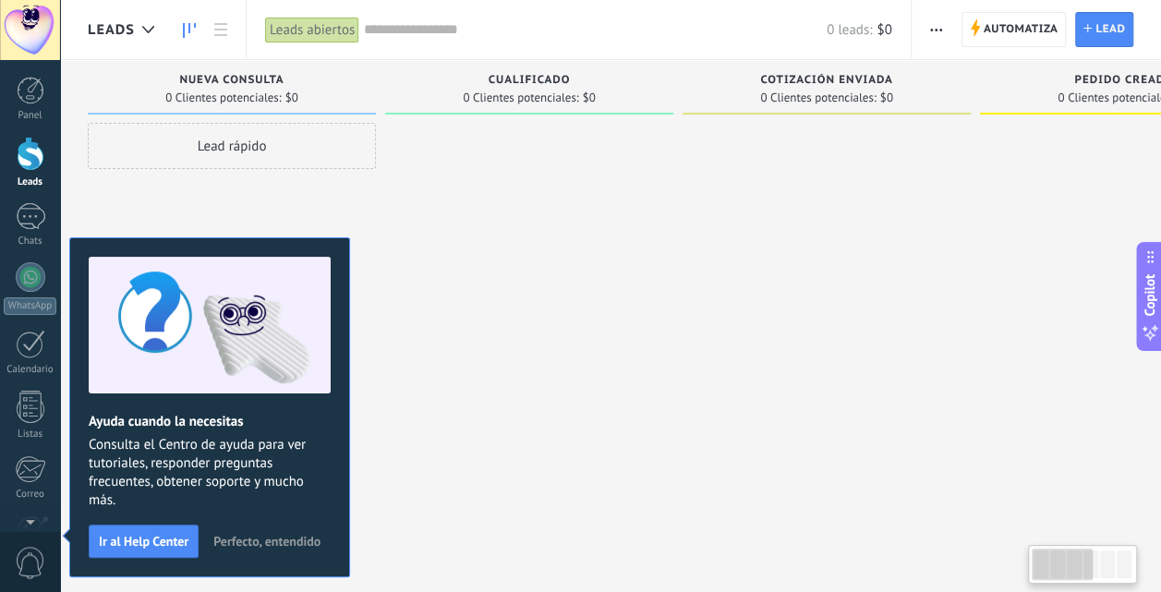
drag, startPoint x: 536, startPoint y: 291, endPoint x: 800, endPoint y: 306, distance: 264.5
click at [800, 306] on div "Leads Entrantes Solicitudes: 0 0 0 0 0 0 0 0 0 Nueva consulta 0 Clientes potenc…" at bounding box center [989, 267] width 1802 height 414
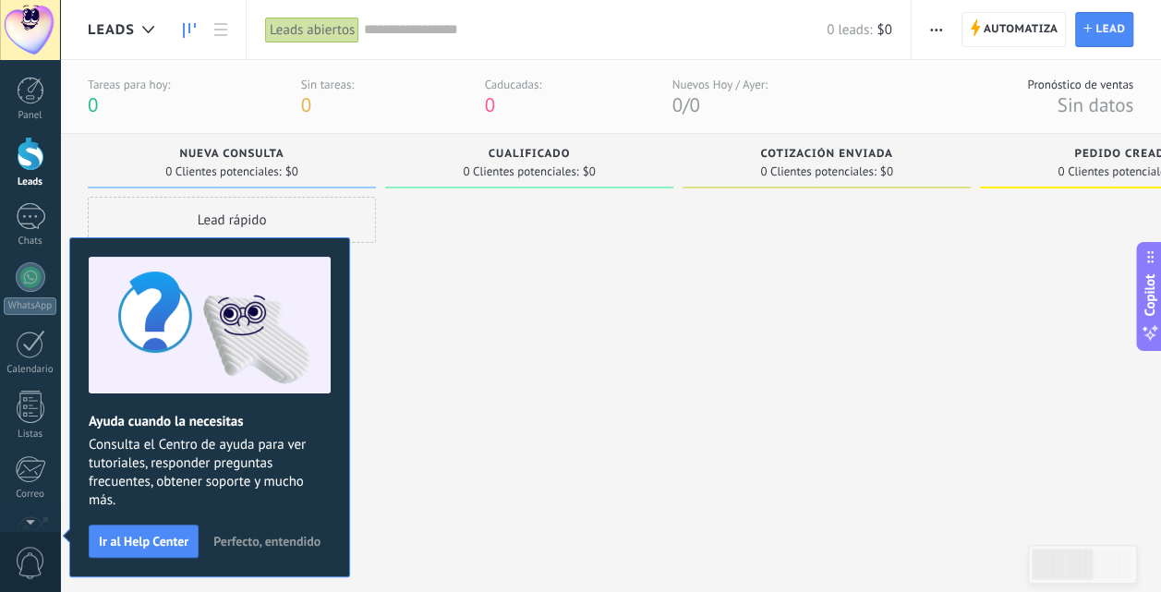
click at [475, 436] on div at bounding box center [529, 372] width 288 height 351
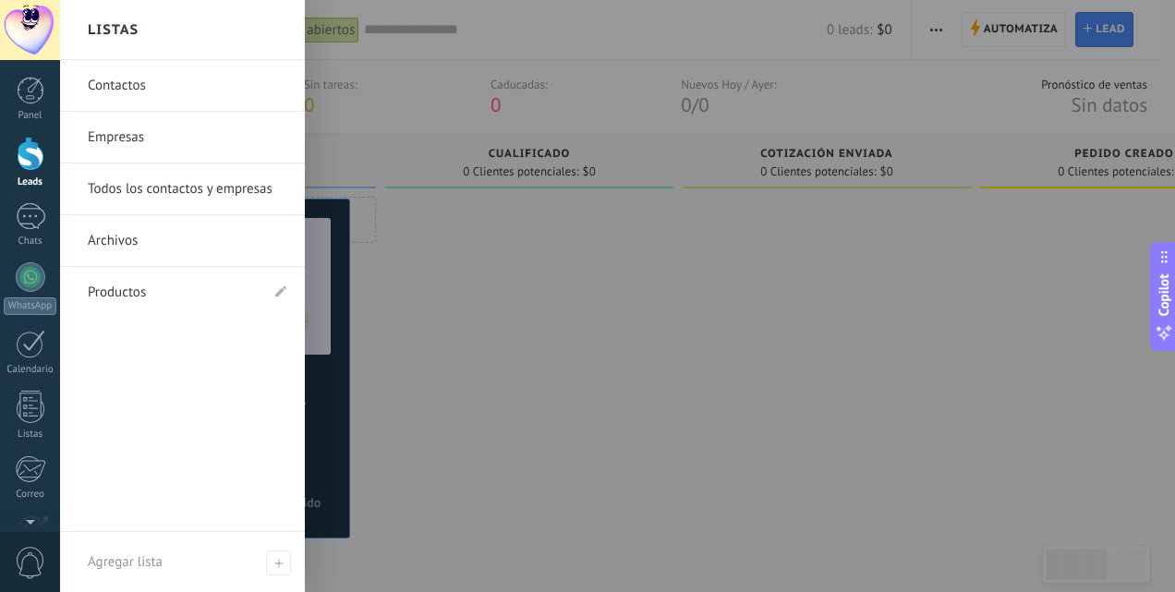
click at [654, 259] on div at bounding box center [647, 296] width 1175 height 592
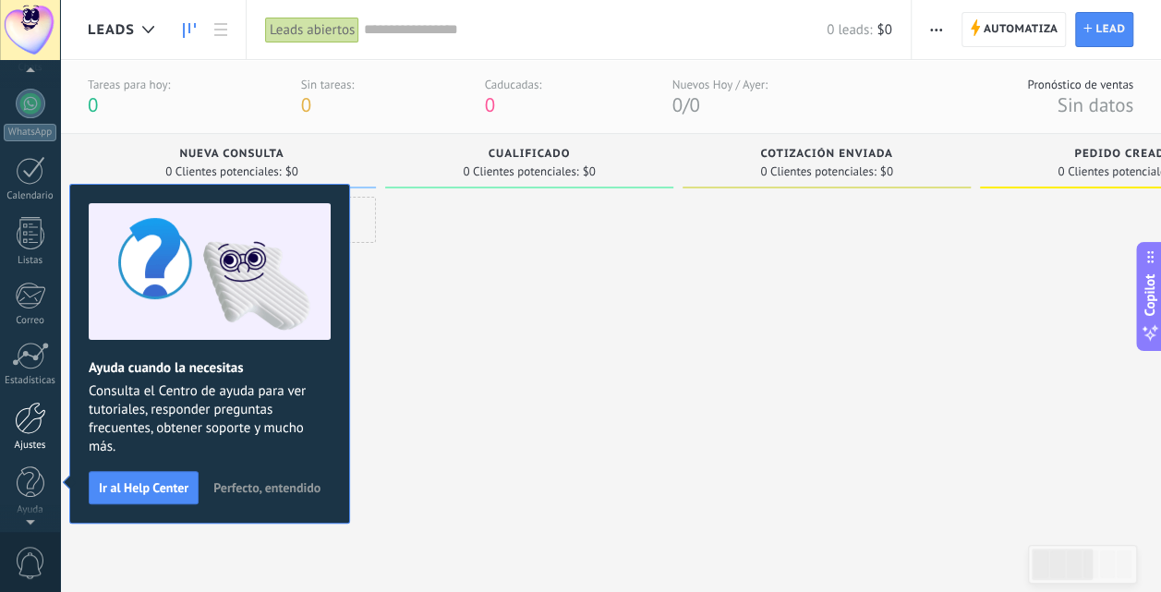
scroll to position [175, 0]
click at [25, 439] on div "Ajustes" at bounding box center [31, 445] width 54 height 12
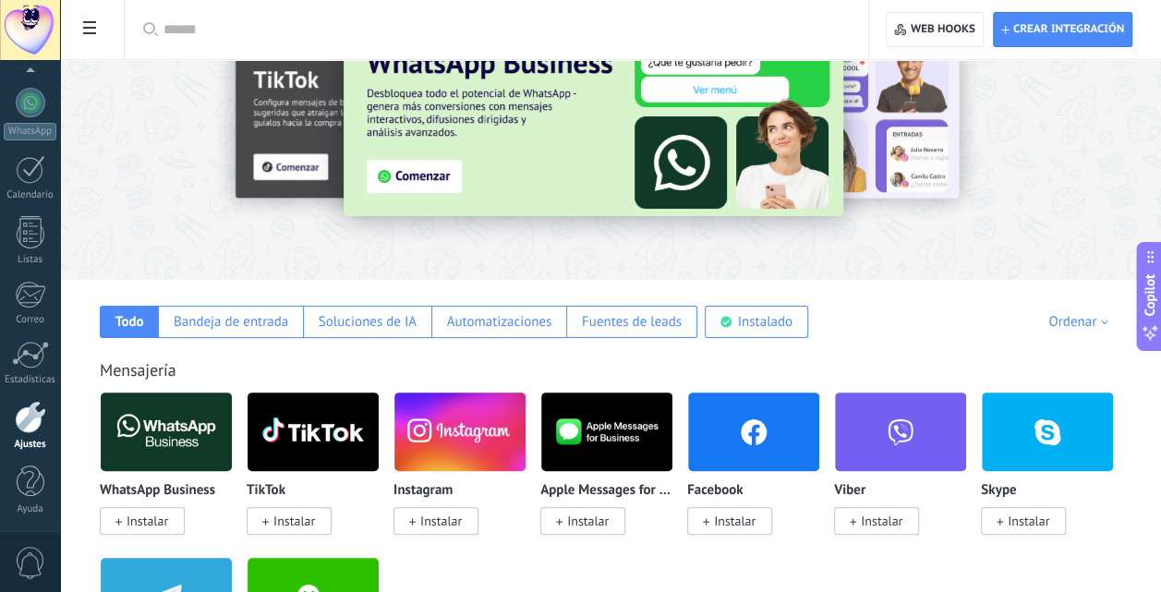
scroll to position [185, 0]
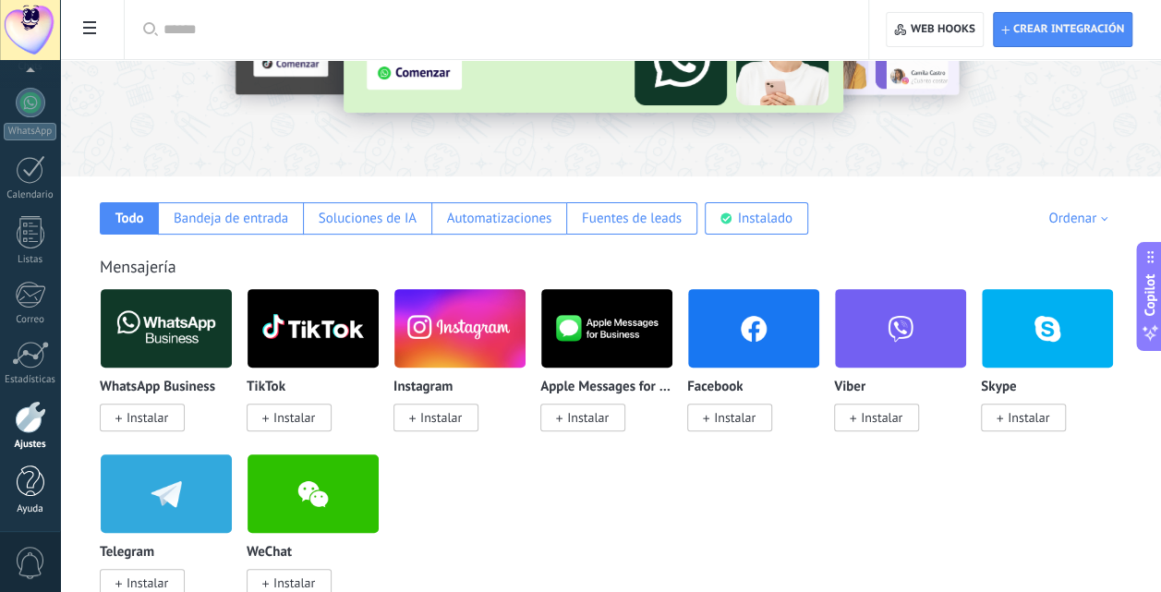
click at [36, 471] on div at bounding box center [31, 481] width 28 height 32
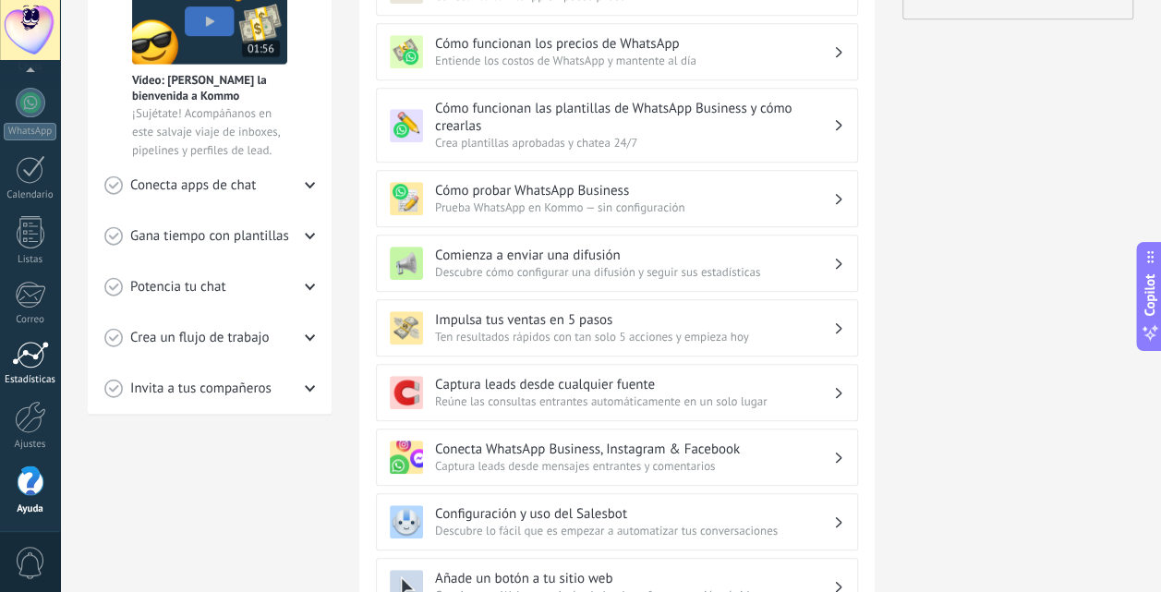
scroll to position [462, 0]
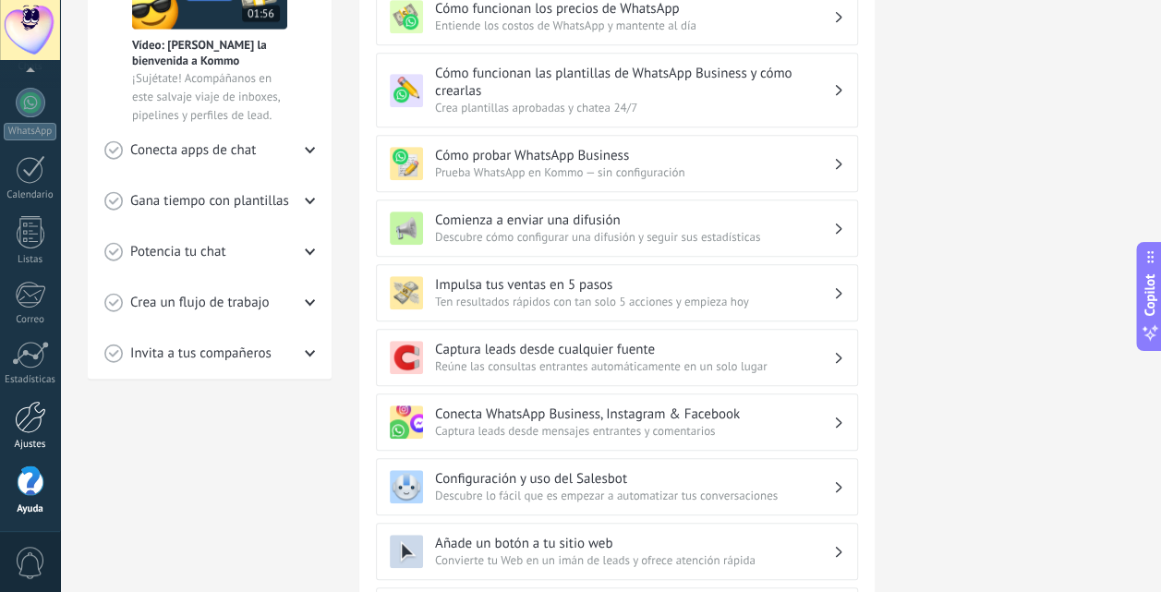
click at [26, 432] on link "Ajustes" at bounding box center [30, 426] width 60 height 50
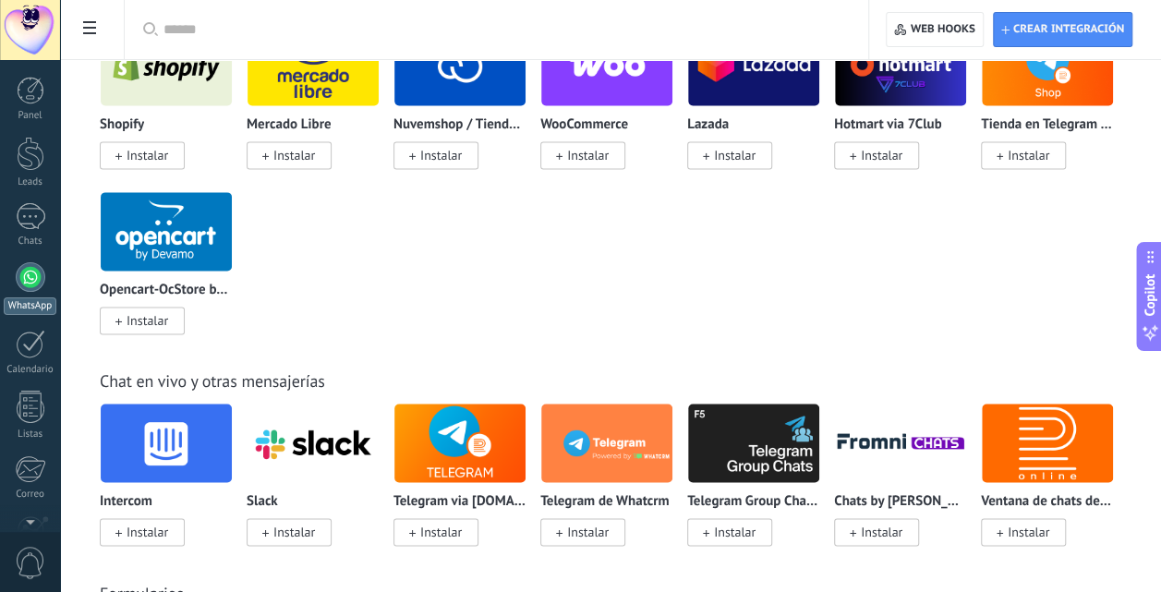
click at [38, 301] on div "WhatsApp" at bounding box center [30, 306] width 53 height 18
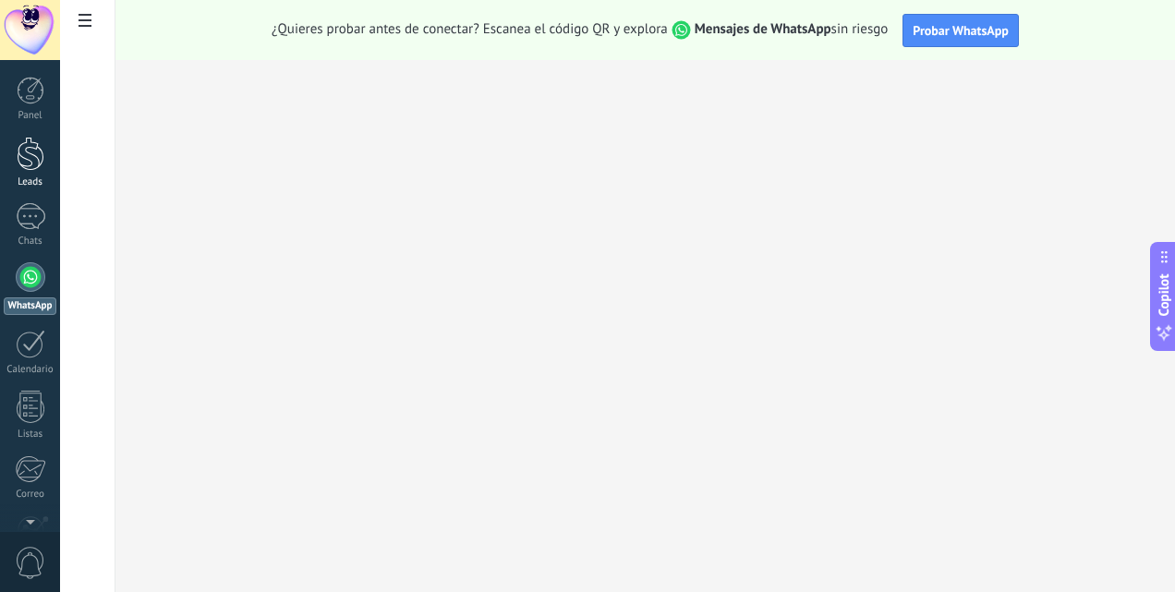
click at [25, 171] on link "Leads" at bounding box center [30, 163] width 60 height 52
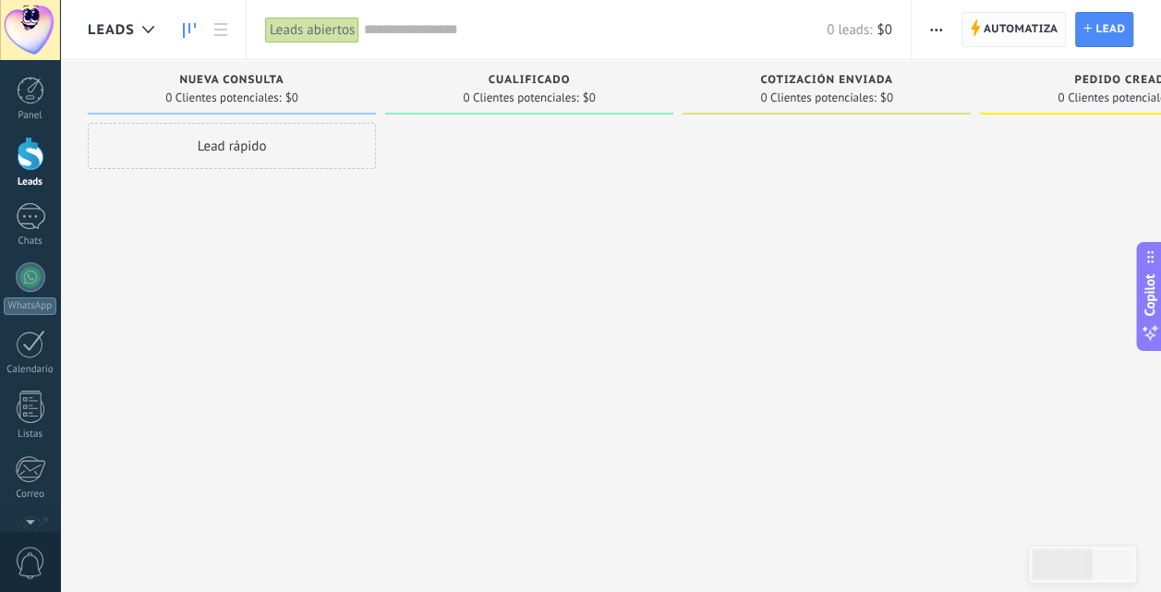
click at [1034, 35] on span "Automatiza" at bounding box center [1020, 29] width 75 height 33
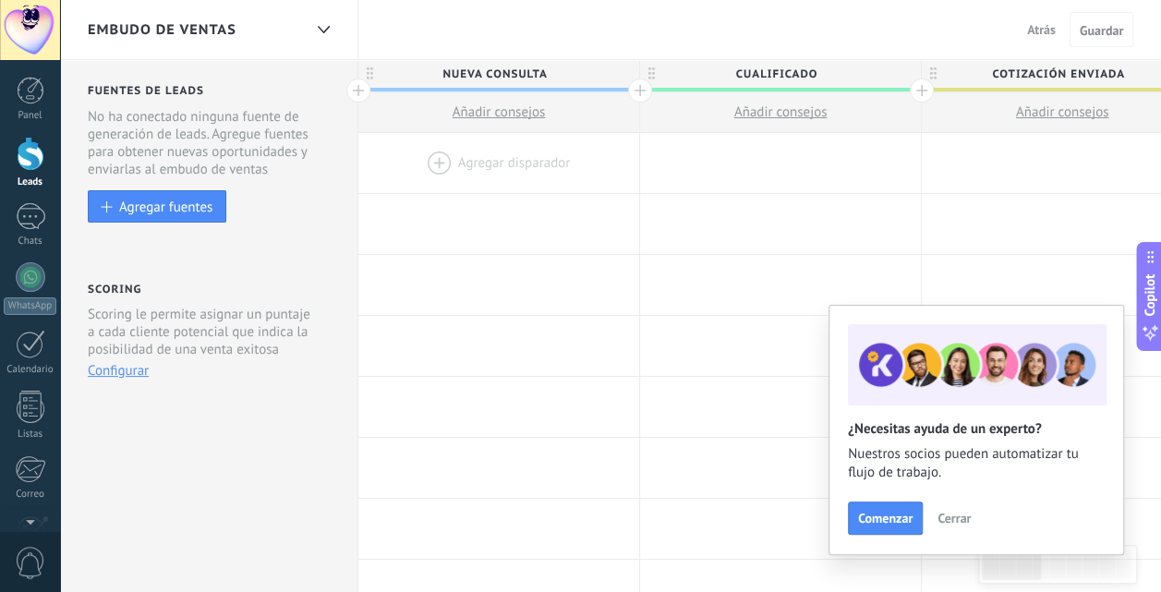
click at [429, 162] on div at bounding box center [498, 163] width 281 height 60
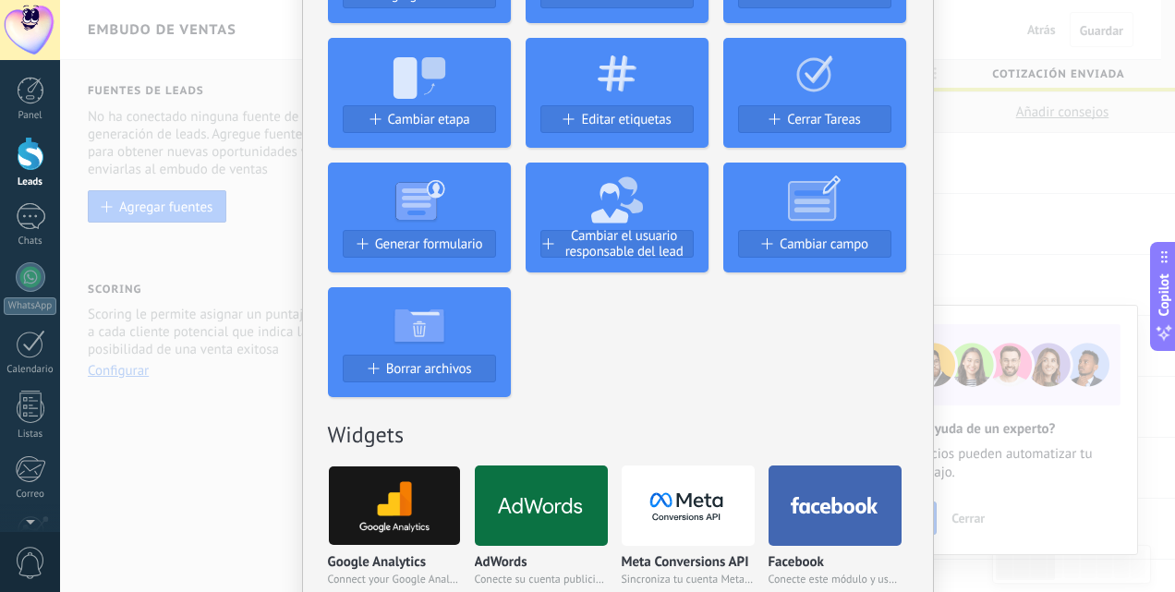
scroll to position [92, 0]
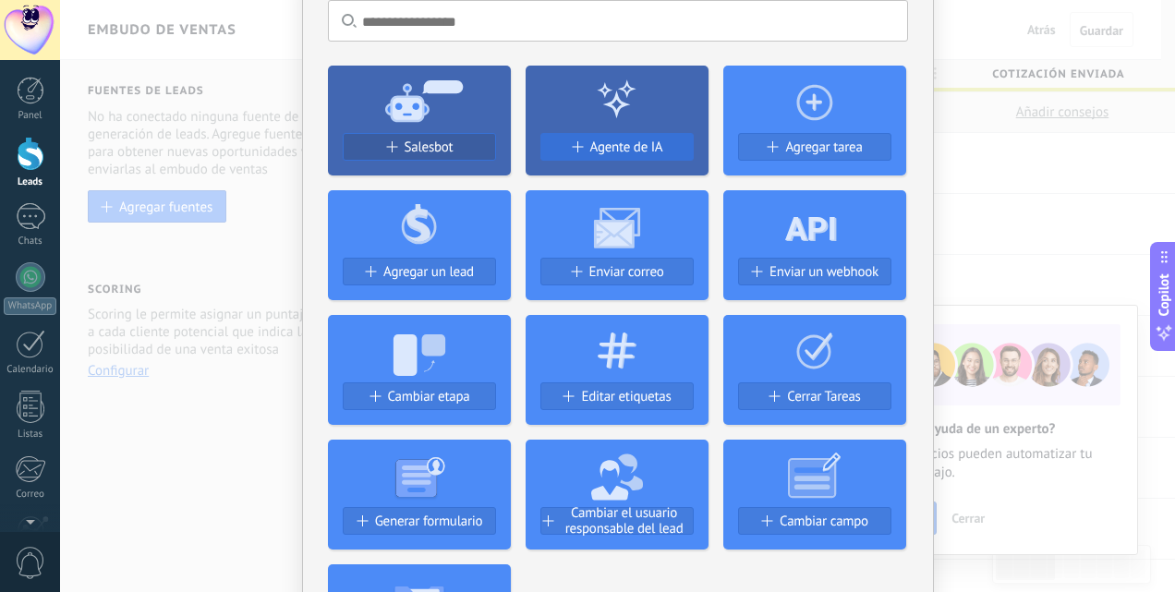
click at [628, 137] on button "Agente de IA" at bounding box center [616, 147] width 153 height 28
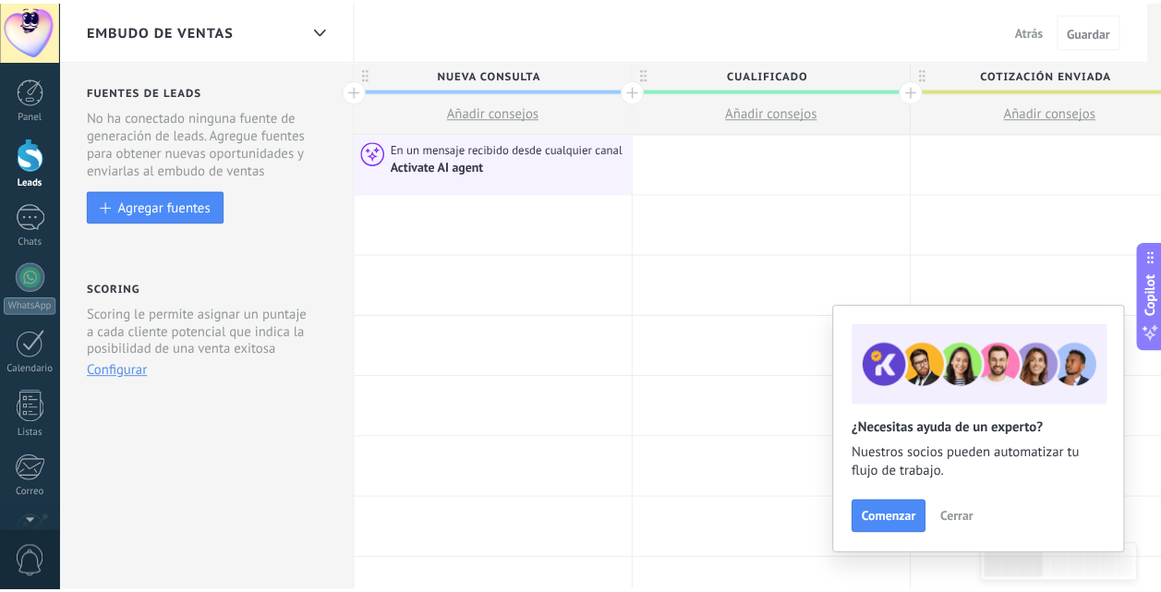
scroll to position [0, 0]
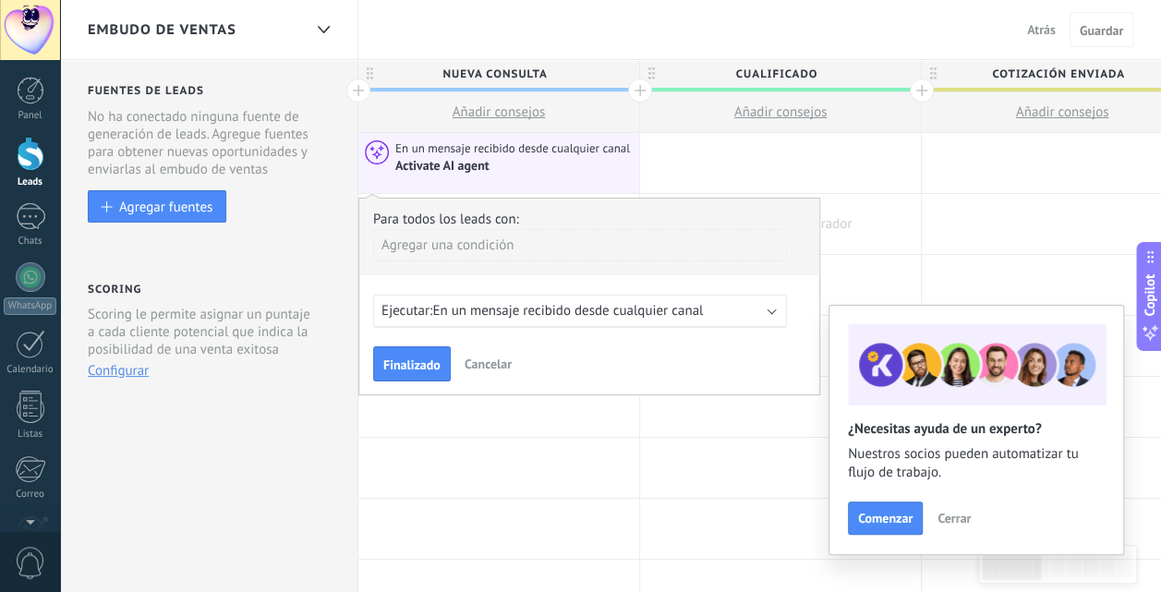
click at [898, 206] on div at bounding box center [780, 224] width 281 height 60
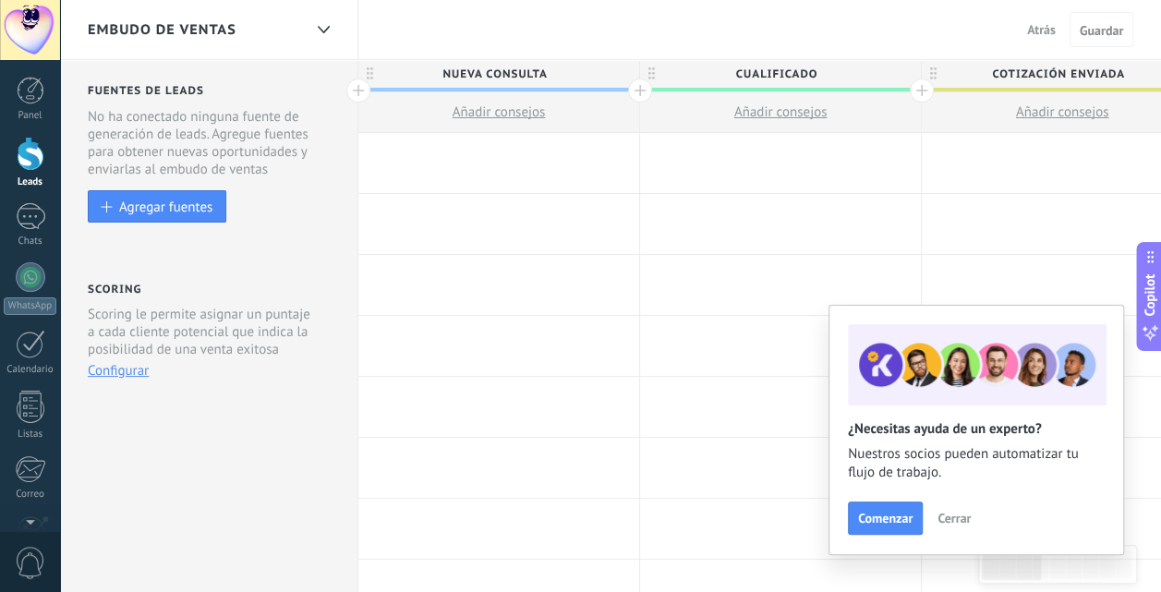
click at [469, 164] on div at bounding box center [498, 163] width 281 height 60
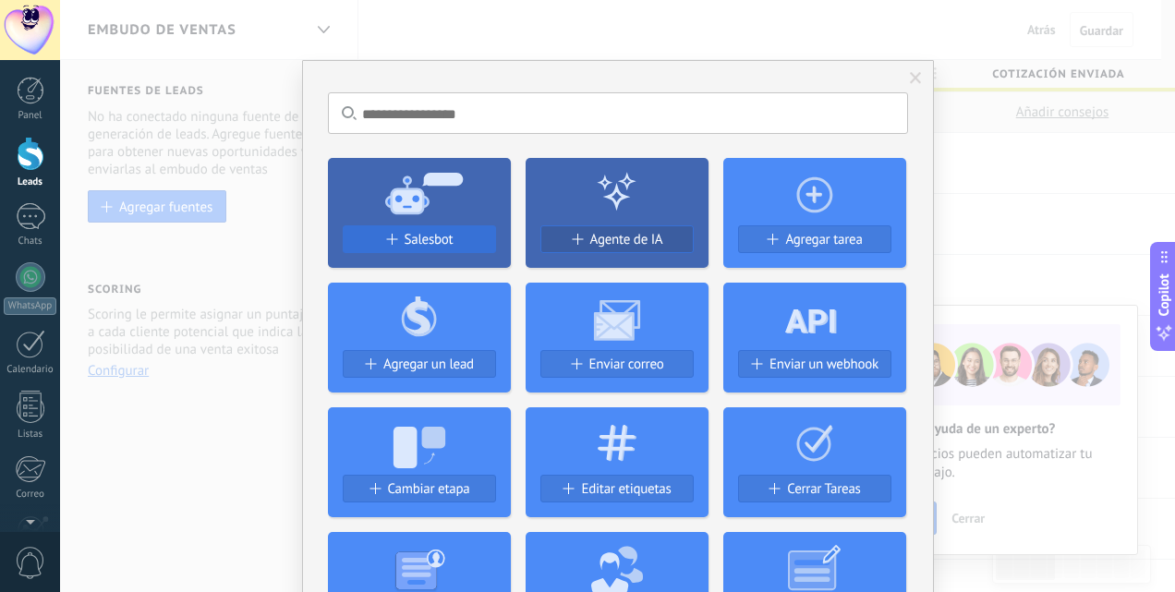
click at [416, 229] on button "Salesbot" at bounding box center [419, 239] width 153 height 28
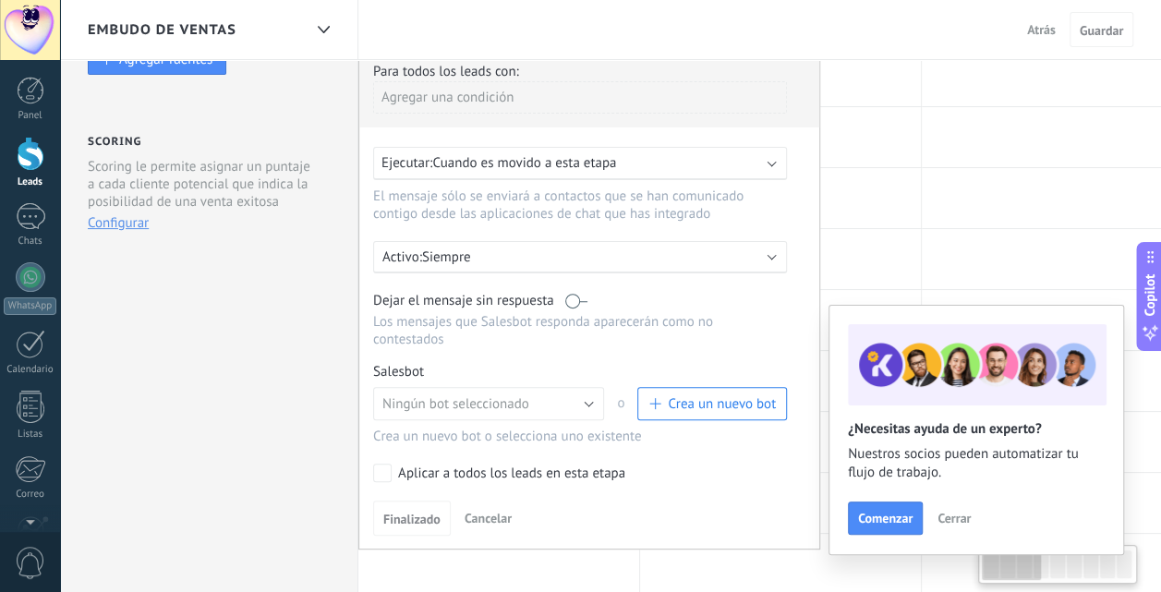
scroll to position [277, 0]
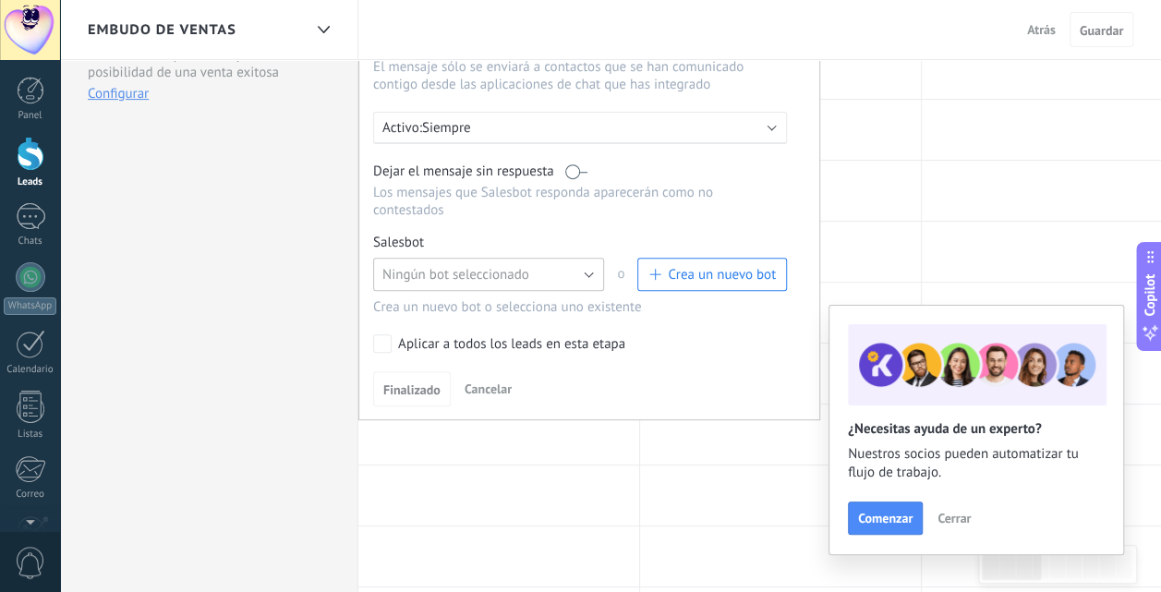
click at [451, 266] on span "Ningún bot seleccionado" at bounding box center [455, 275] width 147 height 18
click at [694, 266] on span "Crea un nuevo bot" at bounding box center [722, 275] width 108 height 18
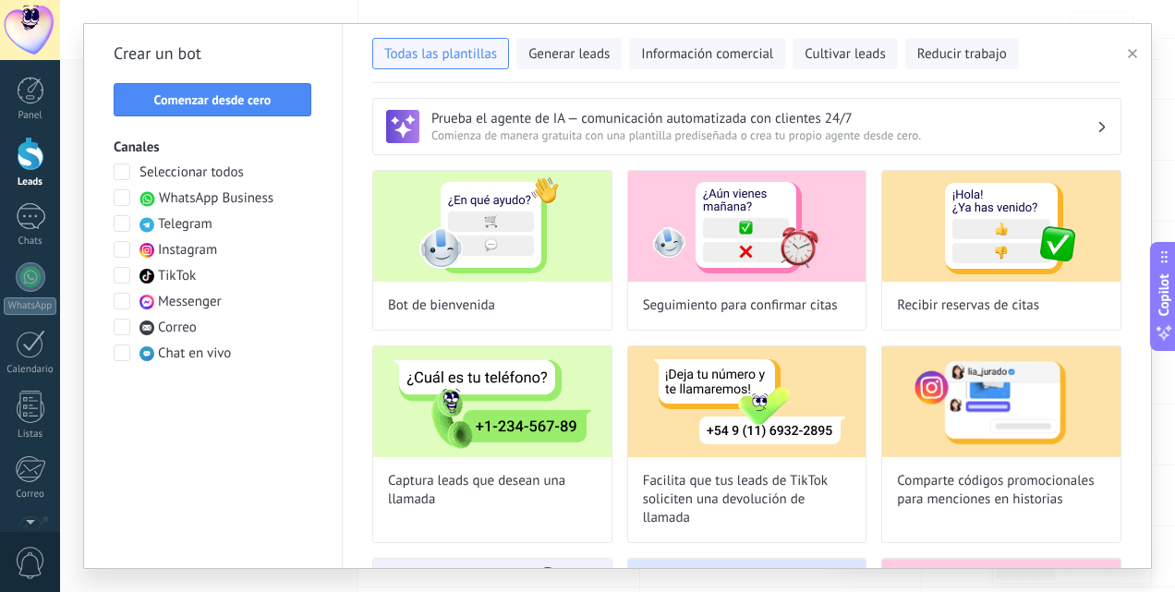
click at [1128, 52] on icon "button" at bounding box center [1131, 53] width 9 height 9
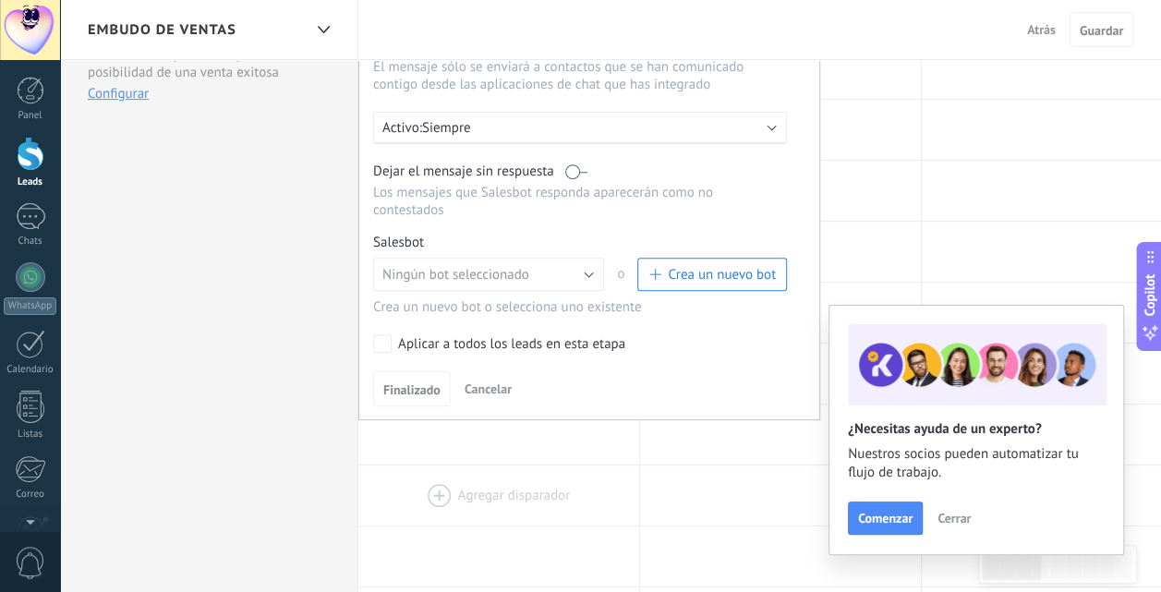
click at [498, 509] on div at bounding box center [498, 495] width 281 height 60
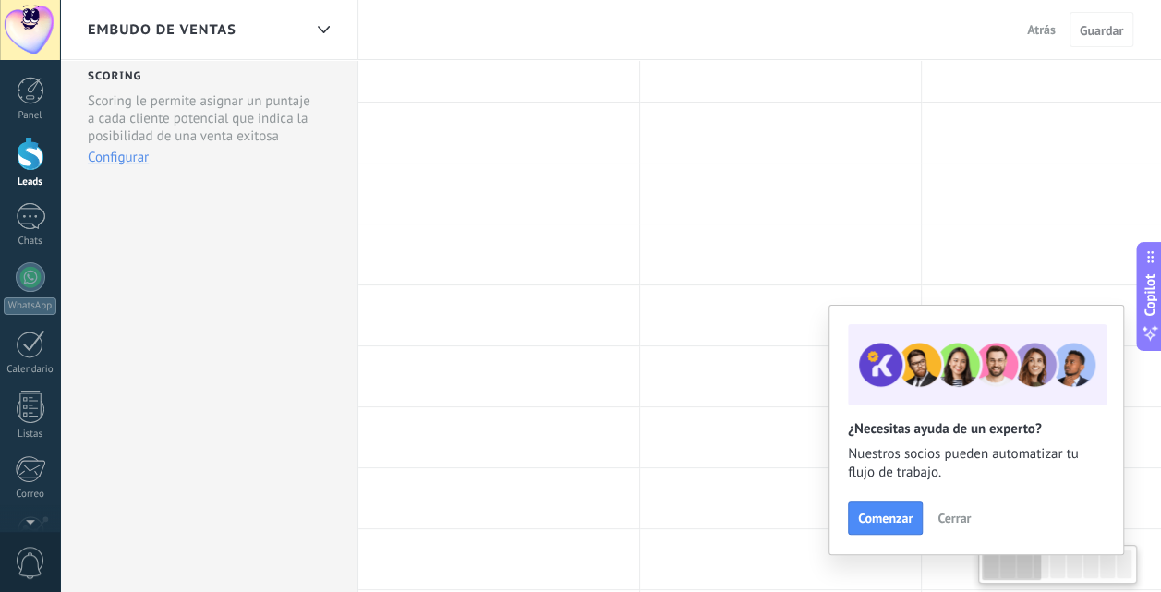
scroll to position [0, 0]
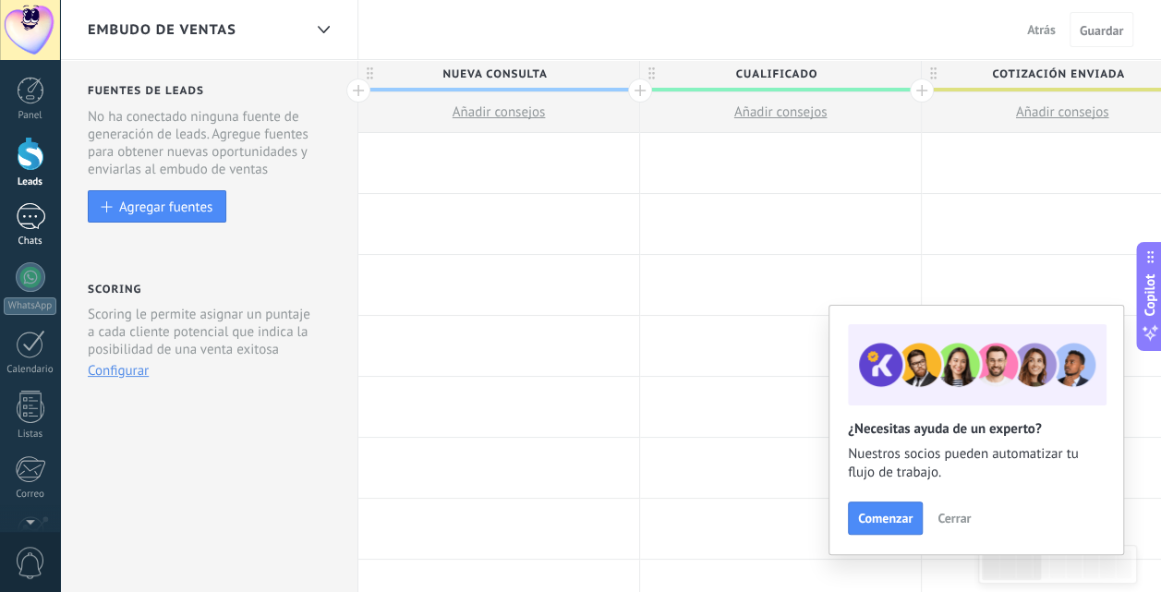
click at [10, 208] on link "Chats" at bounding box center [30, 225] width 60 height 44
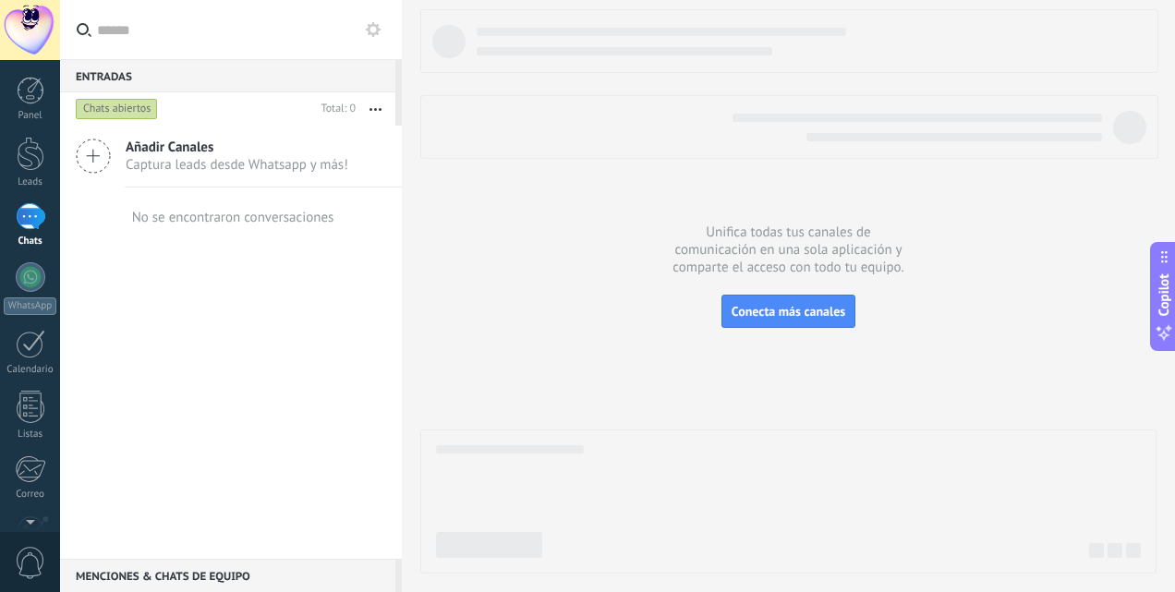
click at [577, 232] on div at bounding box center [788, 291] width 736 height 564
click at [30, 165] on div at bounding box center [31, 154] width 28 height 34
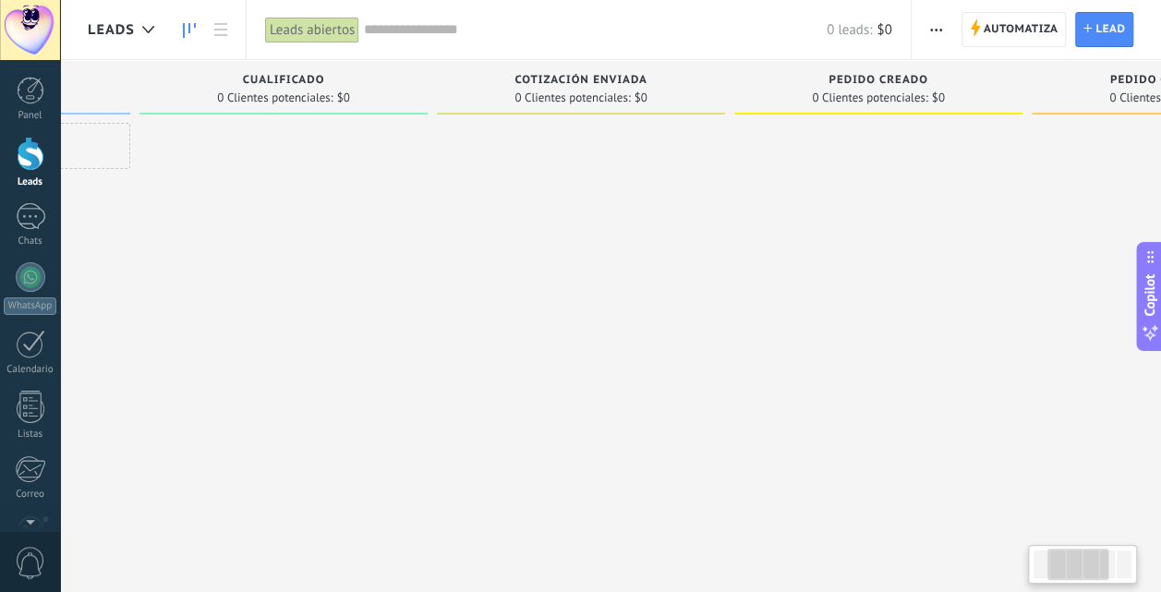
scroll to position [0, 454]
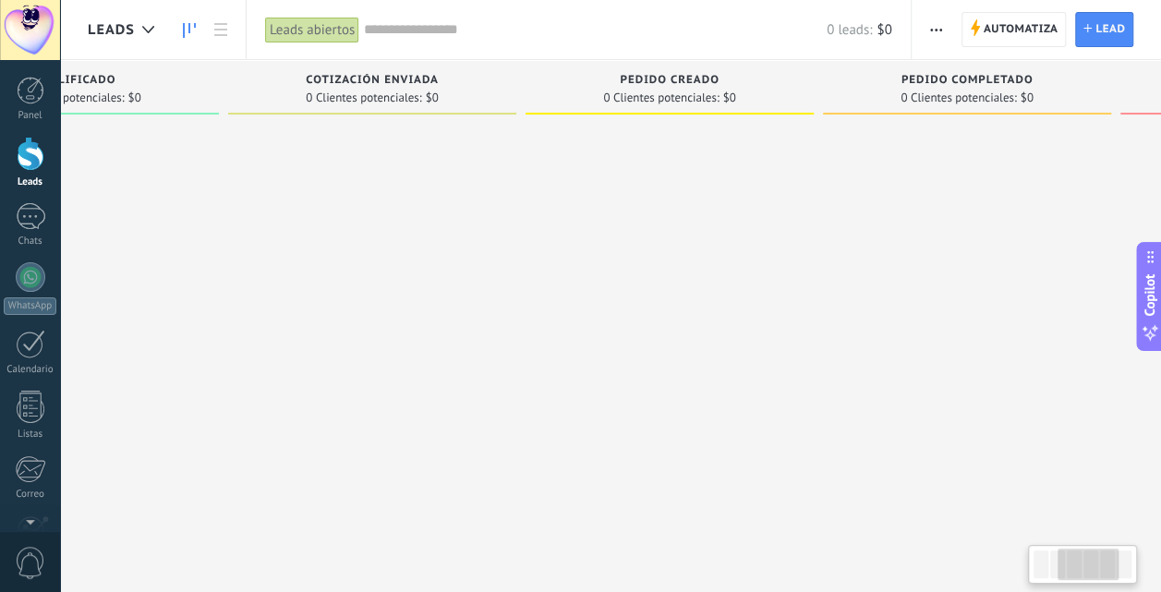
drag, startPoint x: 661, startPoint y: 280, endPoint x: 210, endPoint y: 316, distance: 453.0
click at [210, 316] on div at bounding box center [75, 298] width 288 height 351
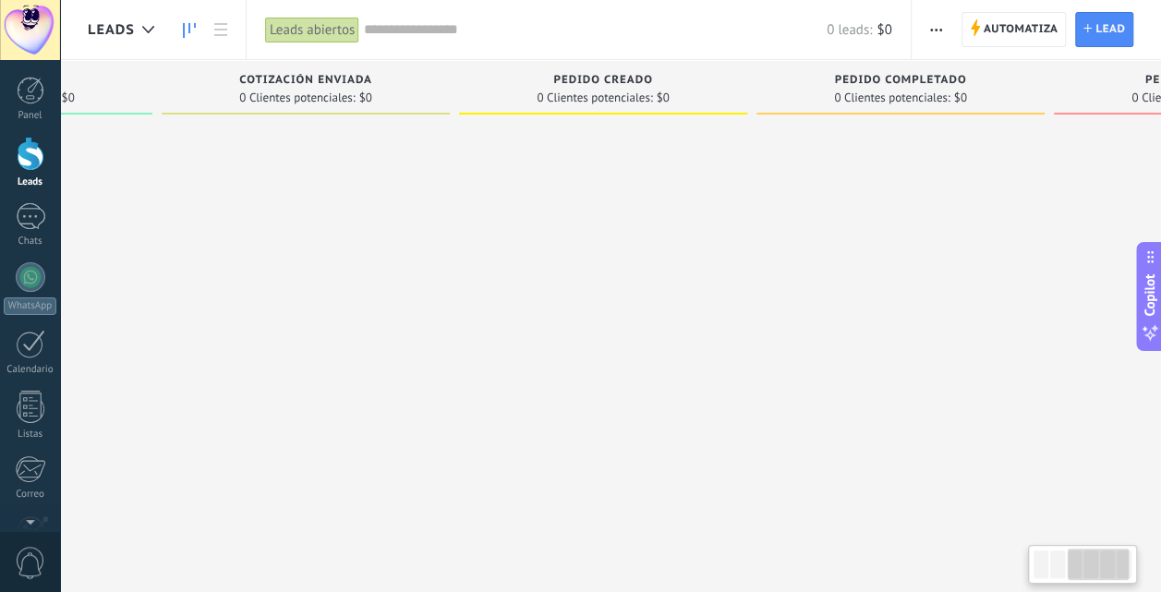
scroll to position [0, 729]
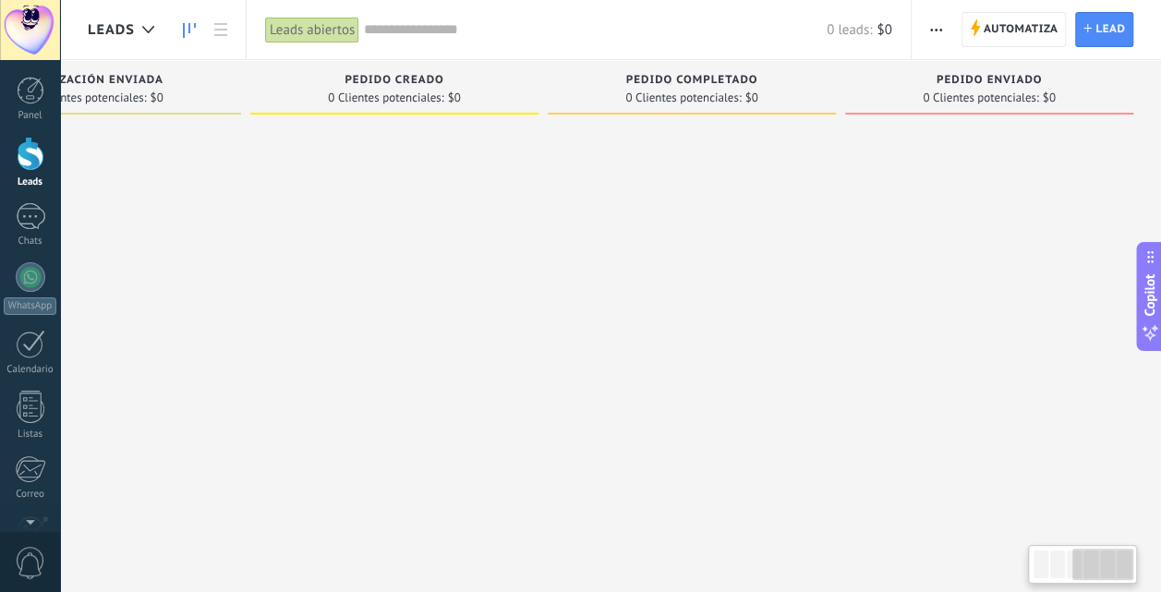
drag, startPoint x: 818, startPoint y: 290, endPoint x: 332, endPoint y: 317, distance: 486.4
click at [332, 317] on div "Leads Entrantes Solicitudes: 0 0 0 0 0 0 0 0 0 Nueva consulta 0 Clientes potenc…" at bounding box center [259, 267] width 1802 height 414
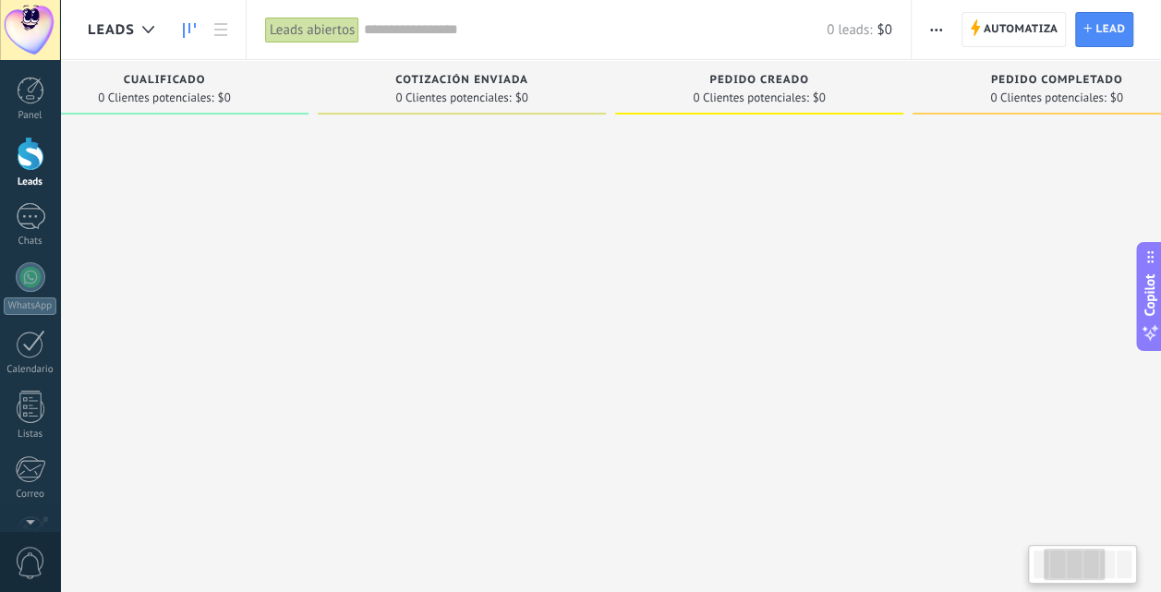
scroll to position [0, 192]
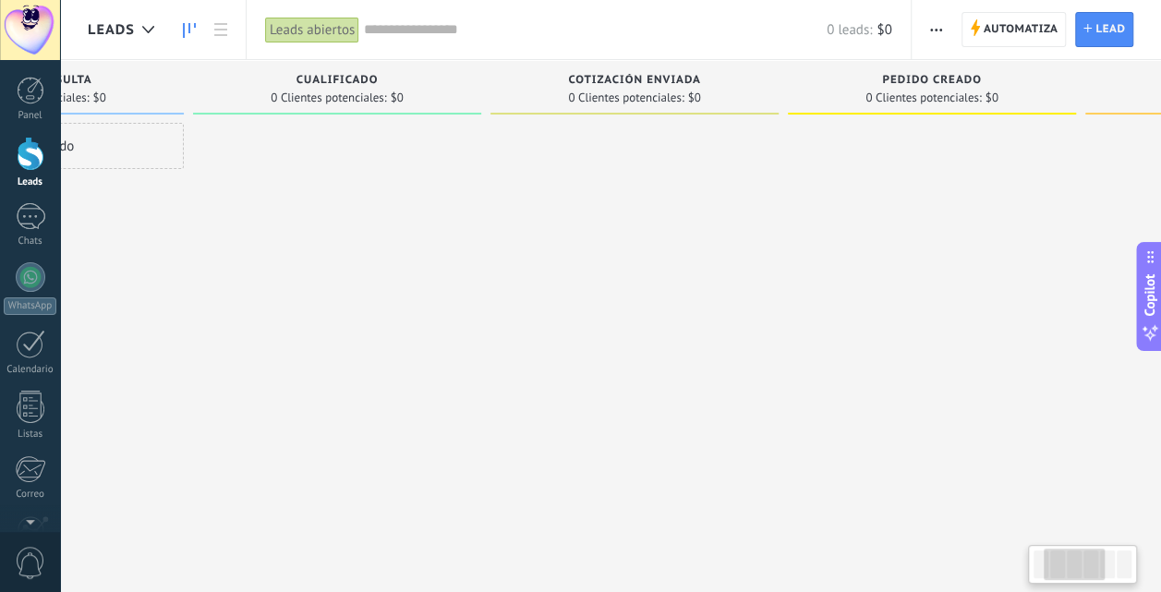
drag, startPoint x: 281, startPoint y: 322, endPoint x: 821, endPoint y: 324, distance: 540.2
click at [821, 324] on div at bounding box center [932, 298] width 288 height 351
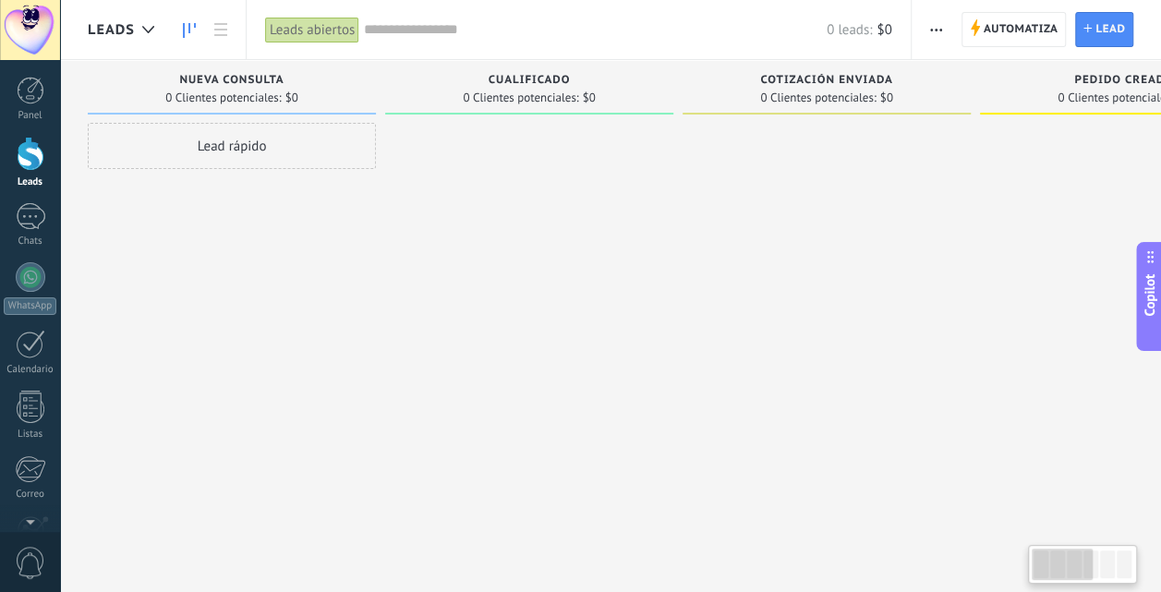
drag, startPoint x: 480, startPoint y: 337, endPoint x: 851, endPoint y: 345, distance: 371.3
click at [851, 345] on div "Leads Entrantes Solicitudes: 0 0 0 0 0 0 0 0 0 Nueva consulta 0 Clientes potenc…" at bounding box center [989, 267] width 1802 height 414
